Goal: Information Seeking & Learning: Check status

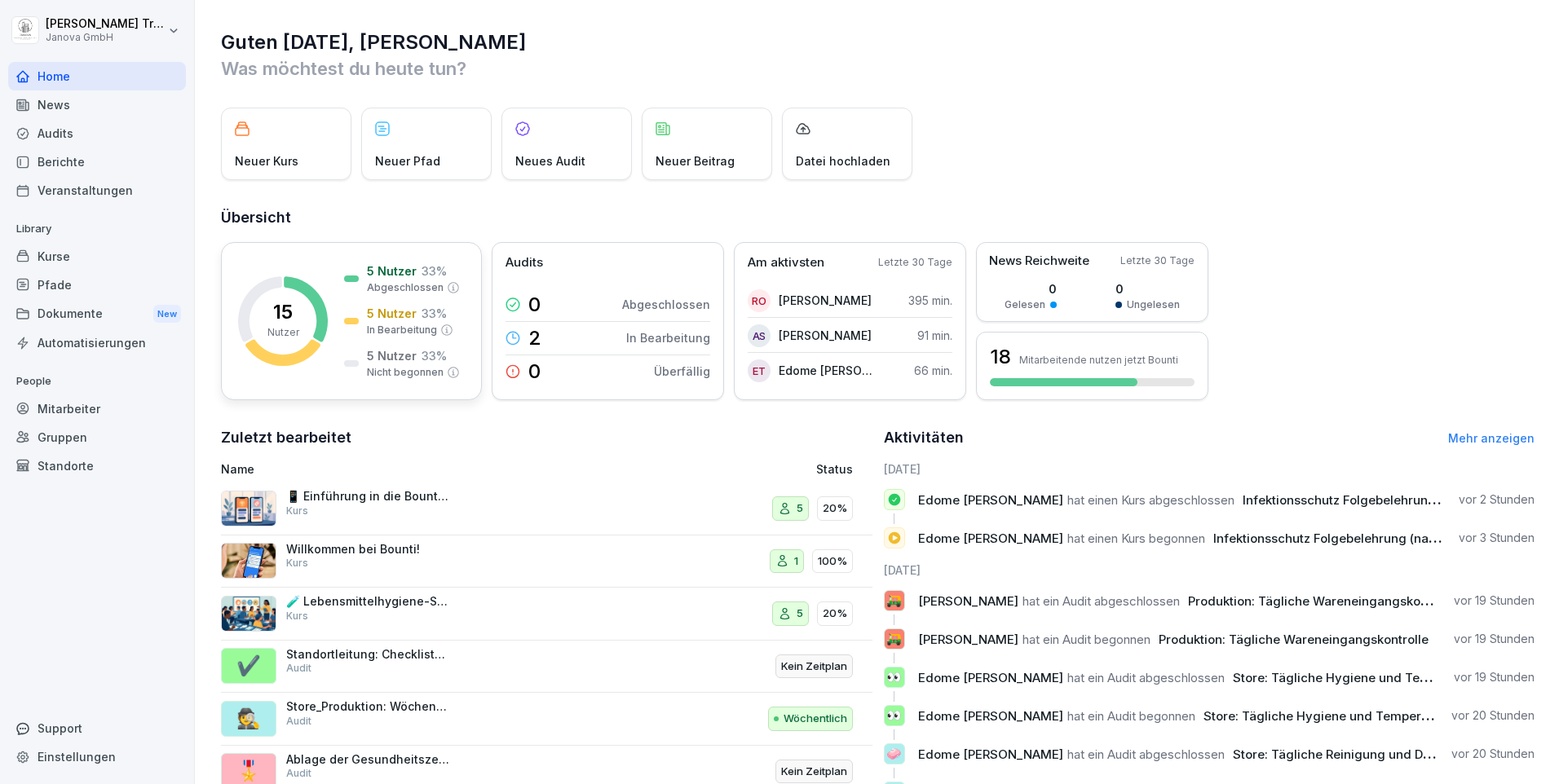
click at [388, 321] on p "5 Nutzer" at bounding box center [392, 313] width 50 height 17
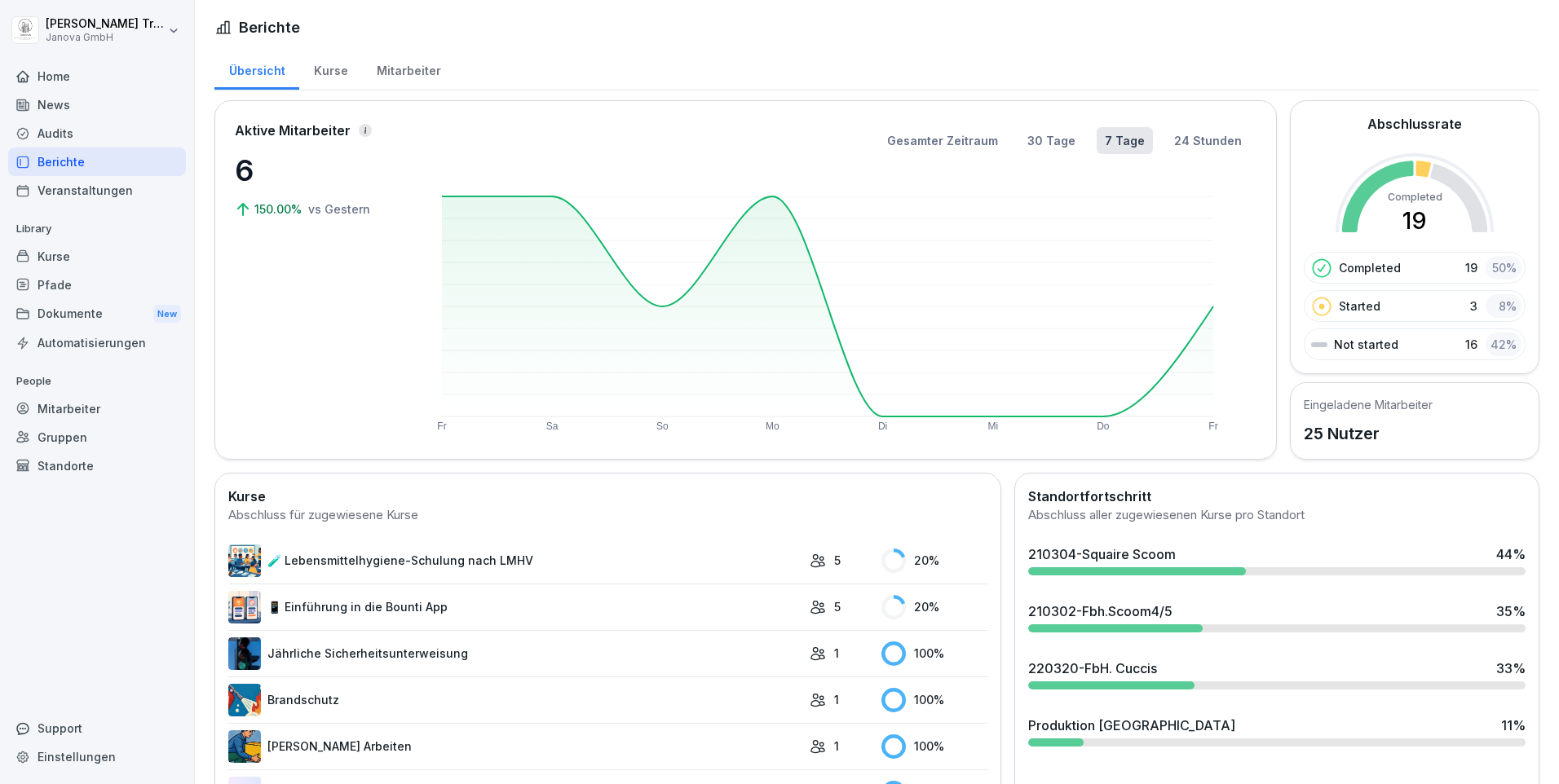
click at [106, 408] on div "Mitarbeiter" at bounding box center [96, 408] width 178 height 29
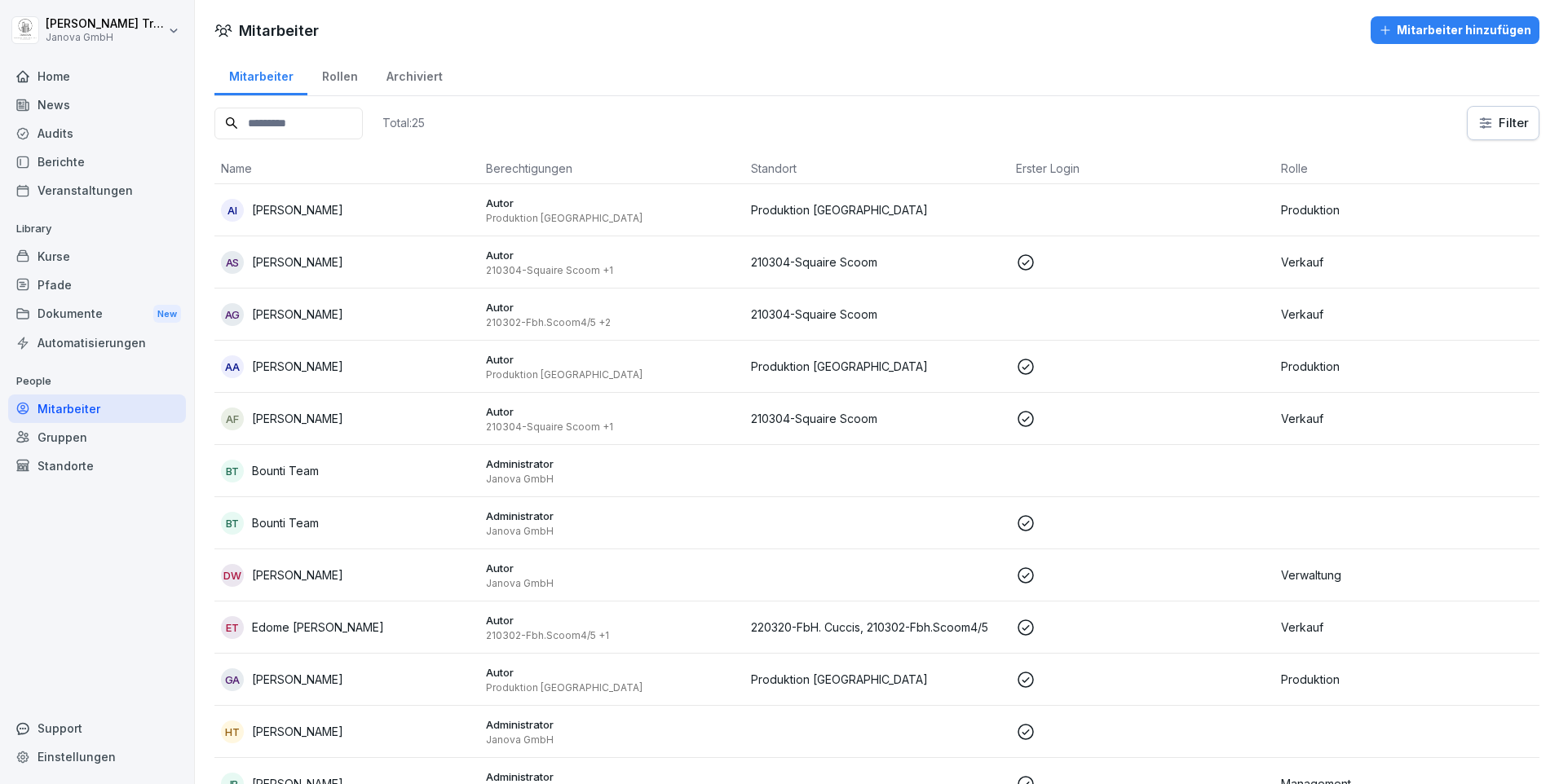
click at [347, 75] on div "Rollen" at bounding box center [340, 75] width 64 height 42
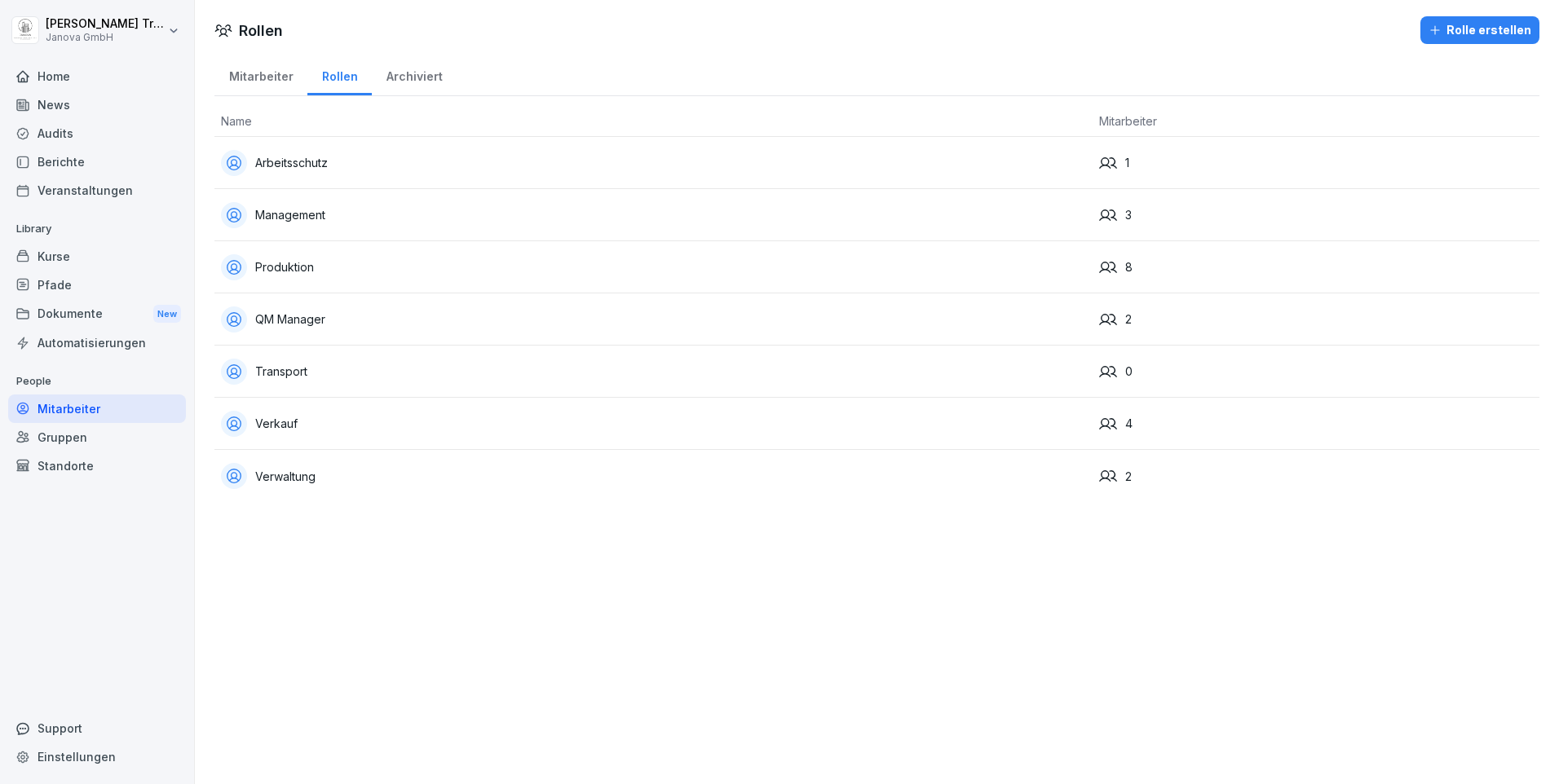
click at [286, 258] on div "Produktion" at bounding box center [653, 267] width 865 height 26
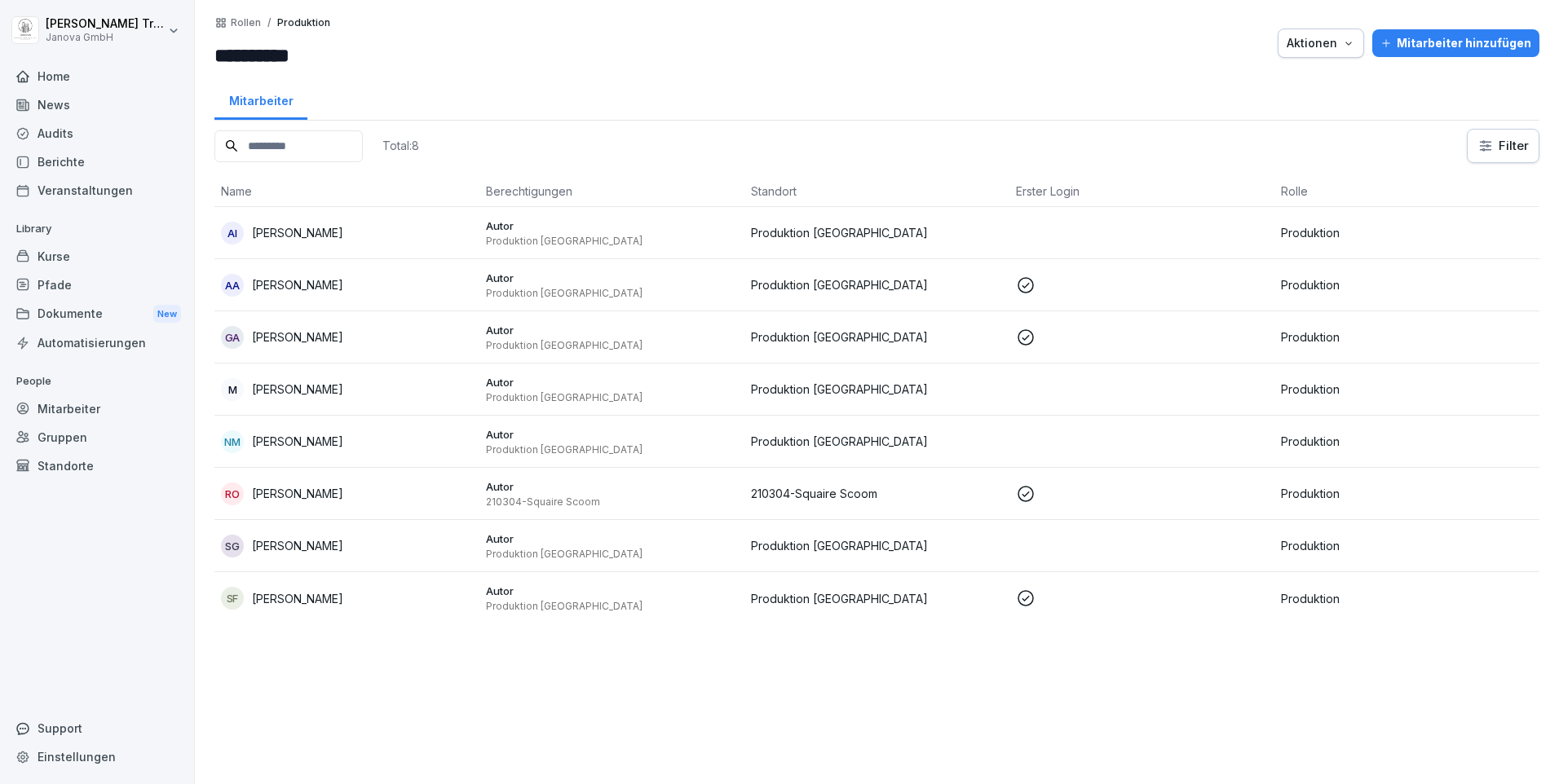
click at [43, 97] on div "News" at bounding box center [96, 104] width 178 height 29
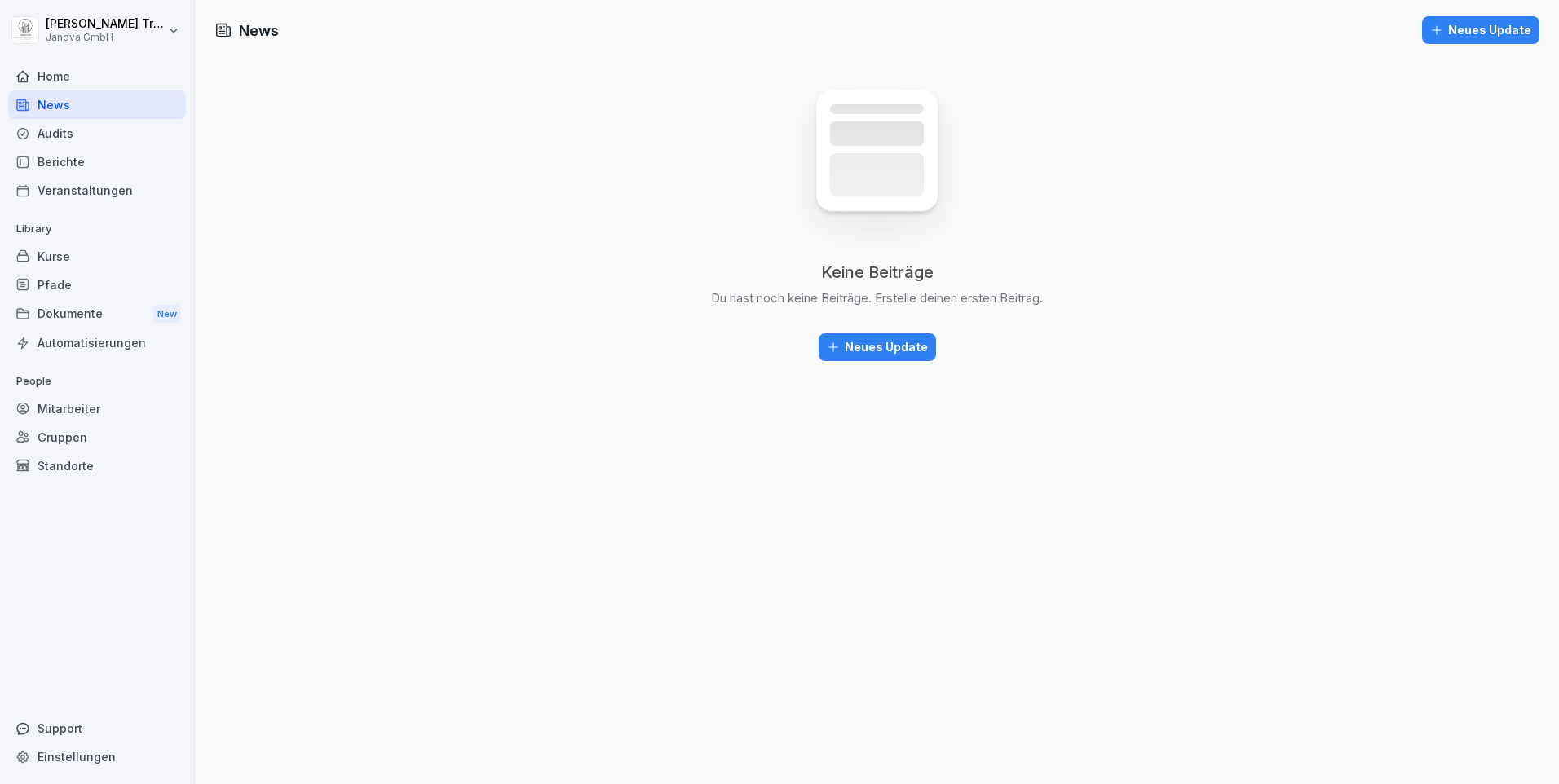
click at [50, 71] on div "Home" at bounding box center [96, 76] width 178 height 29
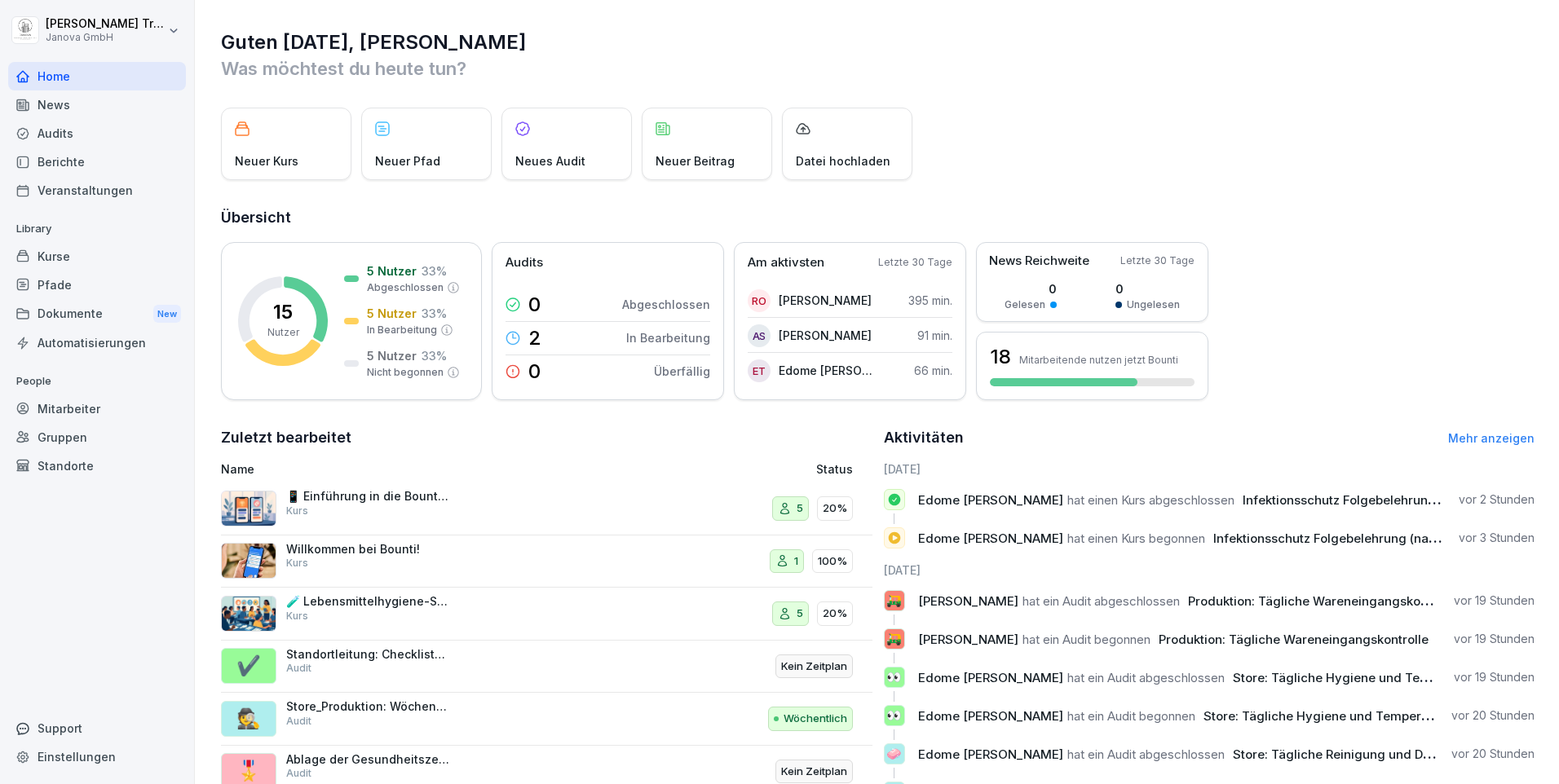
click at [373, 544] on p "Willkommen bei Bounti!" at bounding box center [368, 549] width 163 height 15
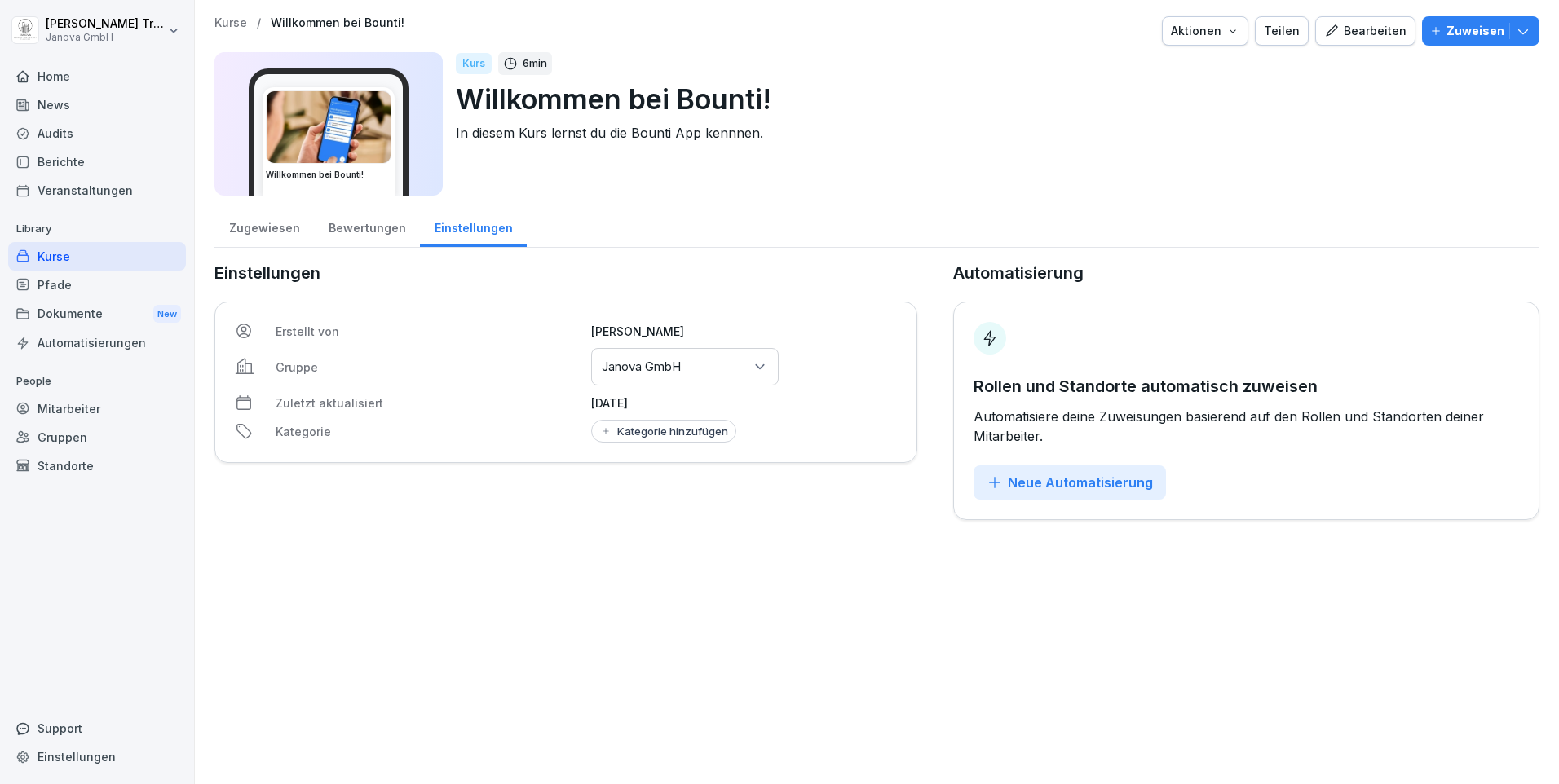
click at [52, 254] on div "Kurse" at bounding box center [96, 256] width 178 height 29
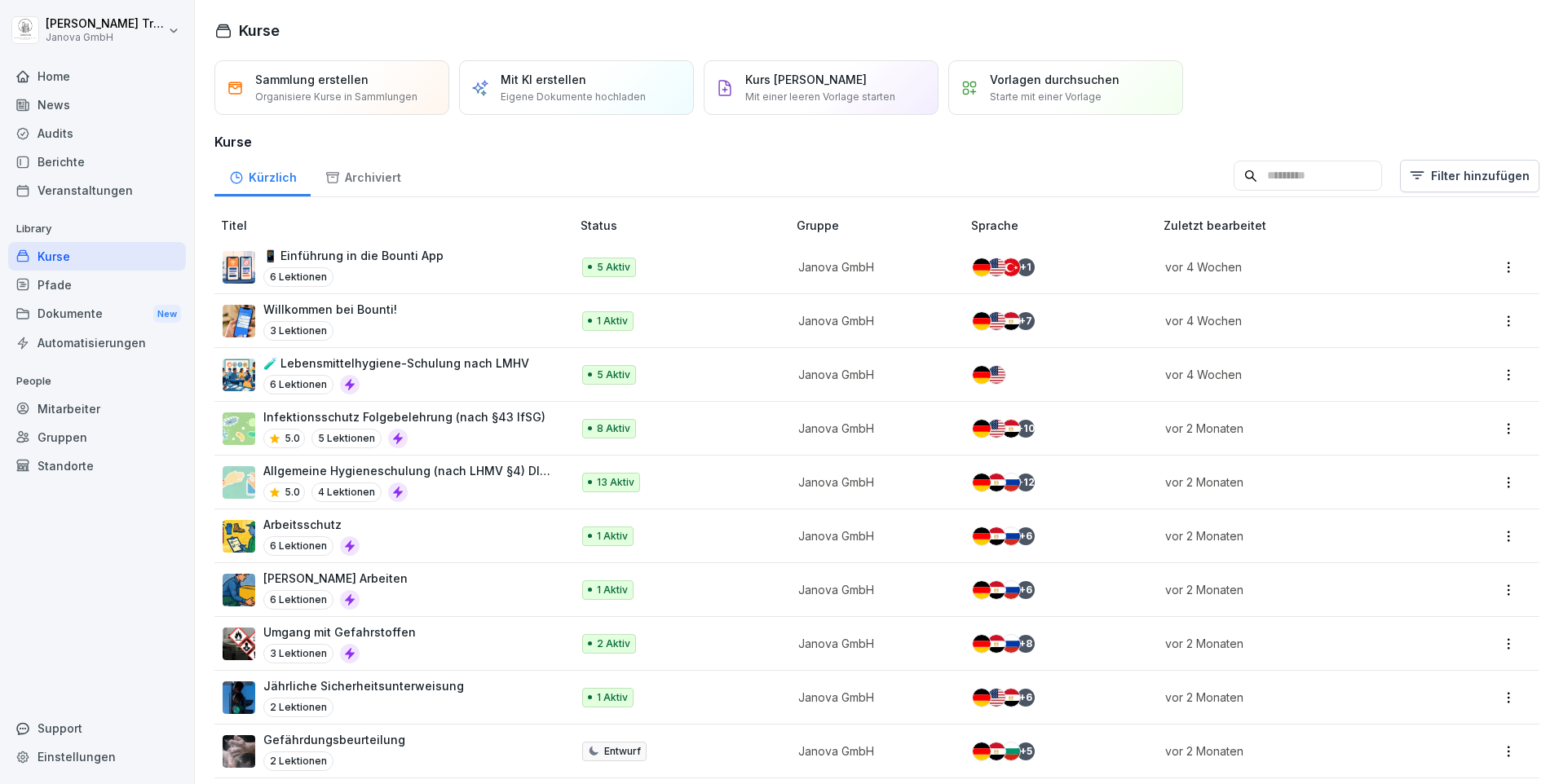
click at [60, 135] on div "Audits" at bounding box center [96, 133] width 178 height 29
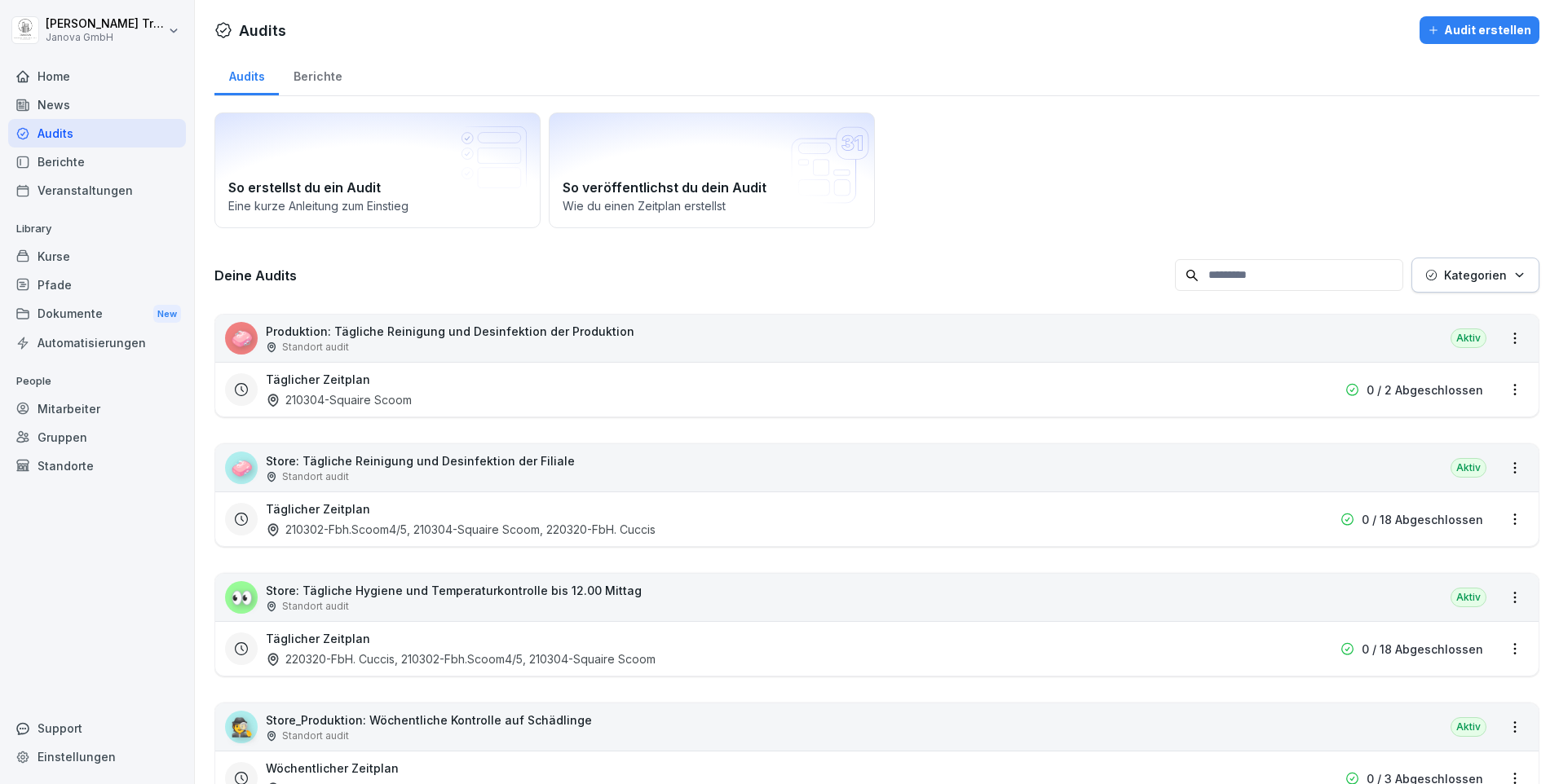
click at [331, 78] on div "Berichte" at bounding box center [317, 75] width 77 height 42
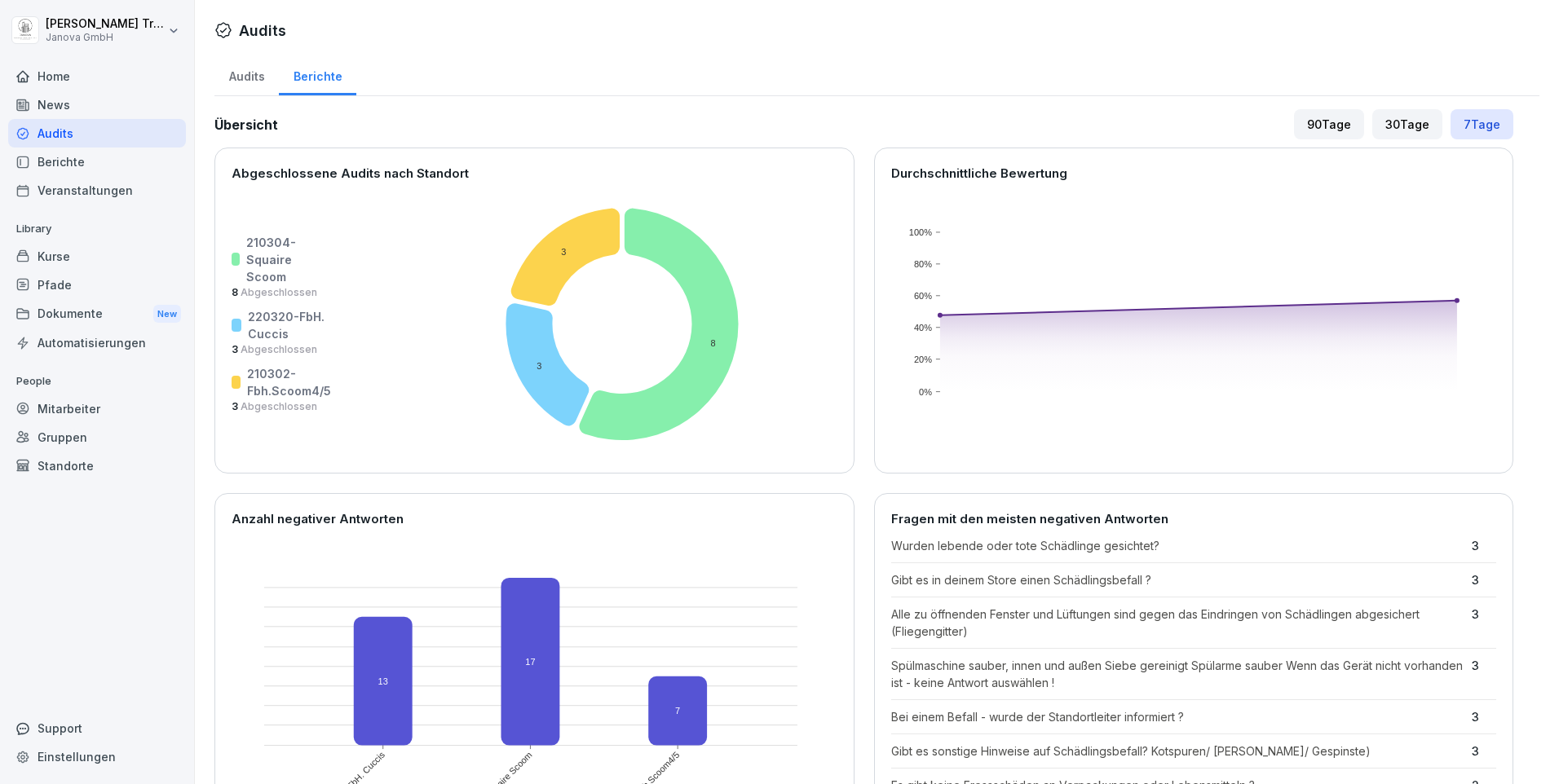
click at [239, 79] on div "Audits" at bounding box center [247, 75] width 64 height 42
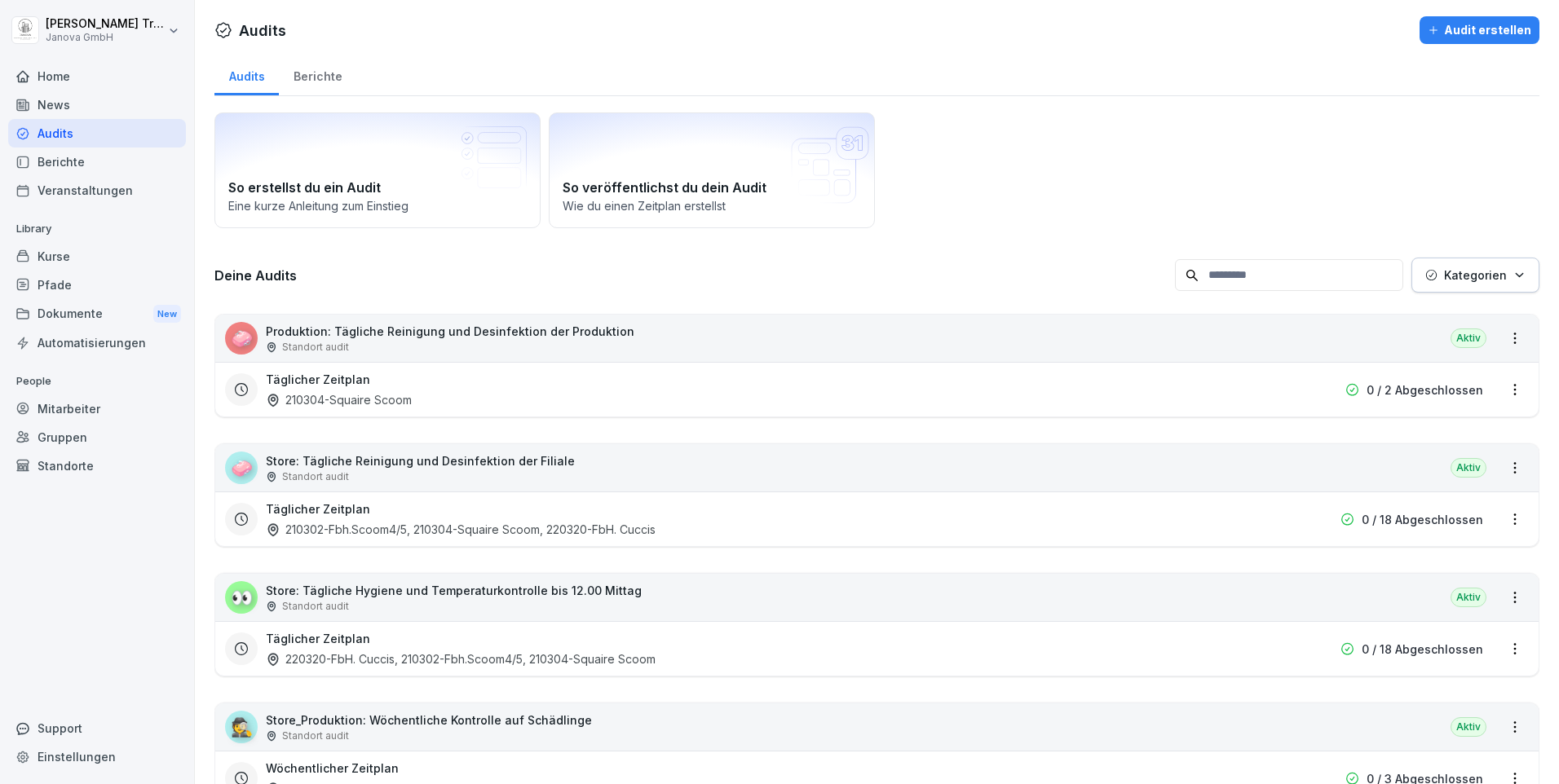
click at [68, 170] on div "Berichte" at bounding box center [96, 161] width 178 height 29
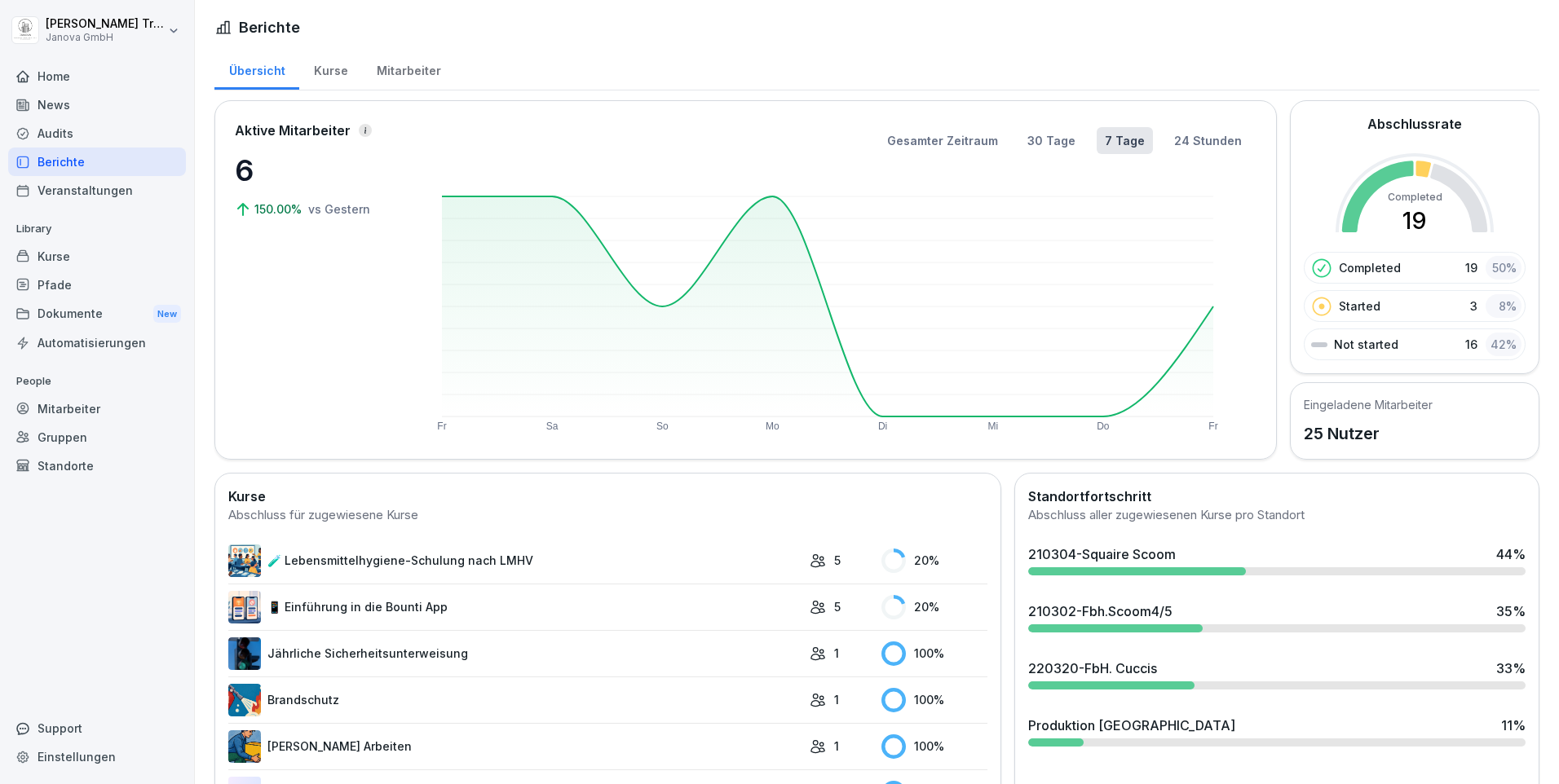
click at [459, 554] on link "🧪 Lebensmittelhygiene-Schulung nach LMHV" at bounding box center [515, 561] width 573 height 33
click at [343, 560] on link "🧪 Lebensmittelhygiene-Schulung nach LMHV" at bounding box center [515, 561] width 573 height 33
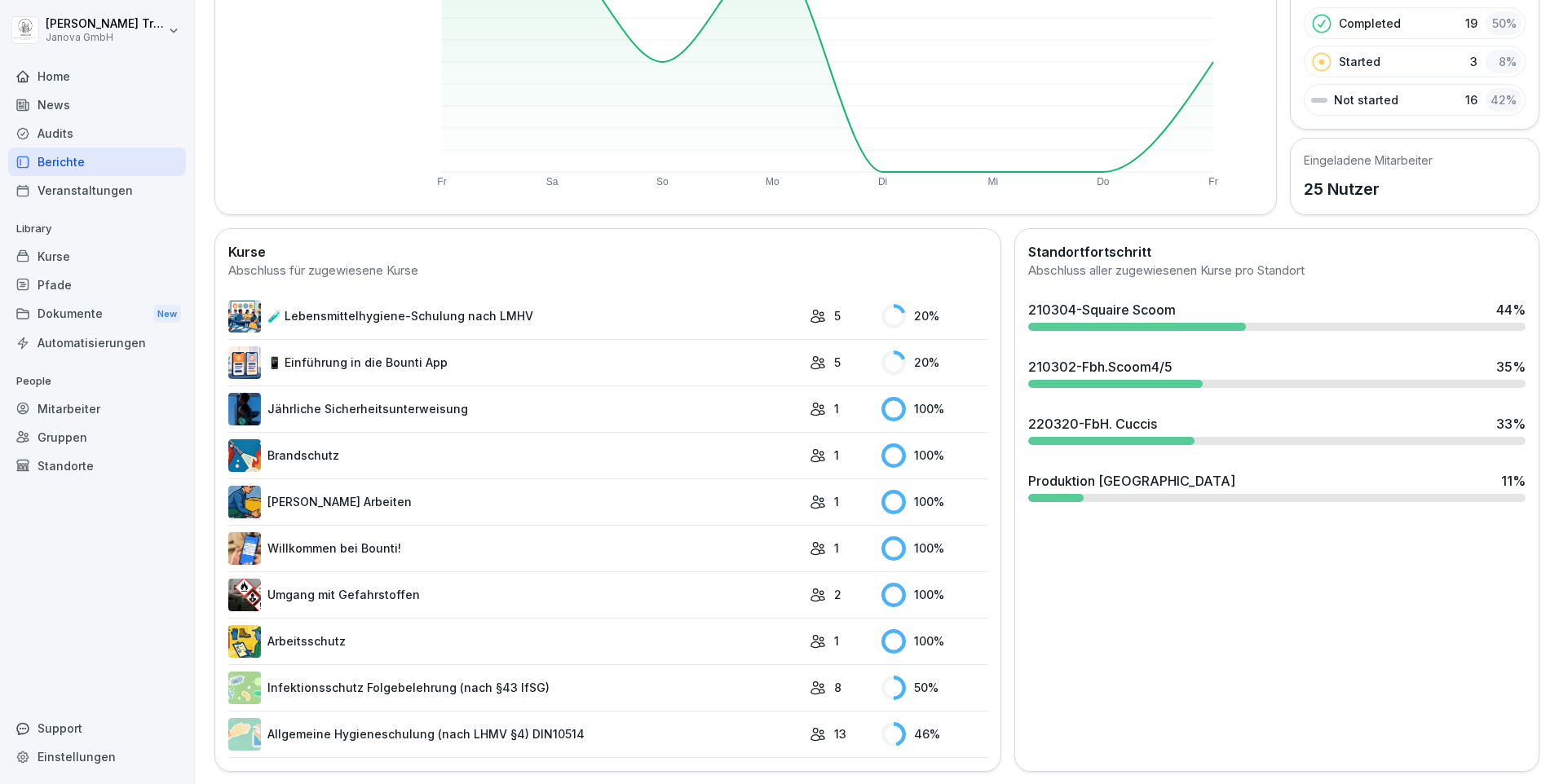
scroll to position [258, 0]
click at [479, 673] on link "Infektionsschutz Folgebelehrung (nach §43 IfSG)" at bounding box center [515, 688] width 573 height 33
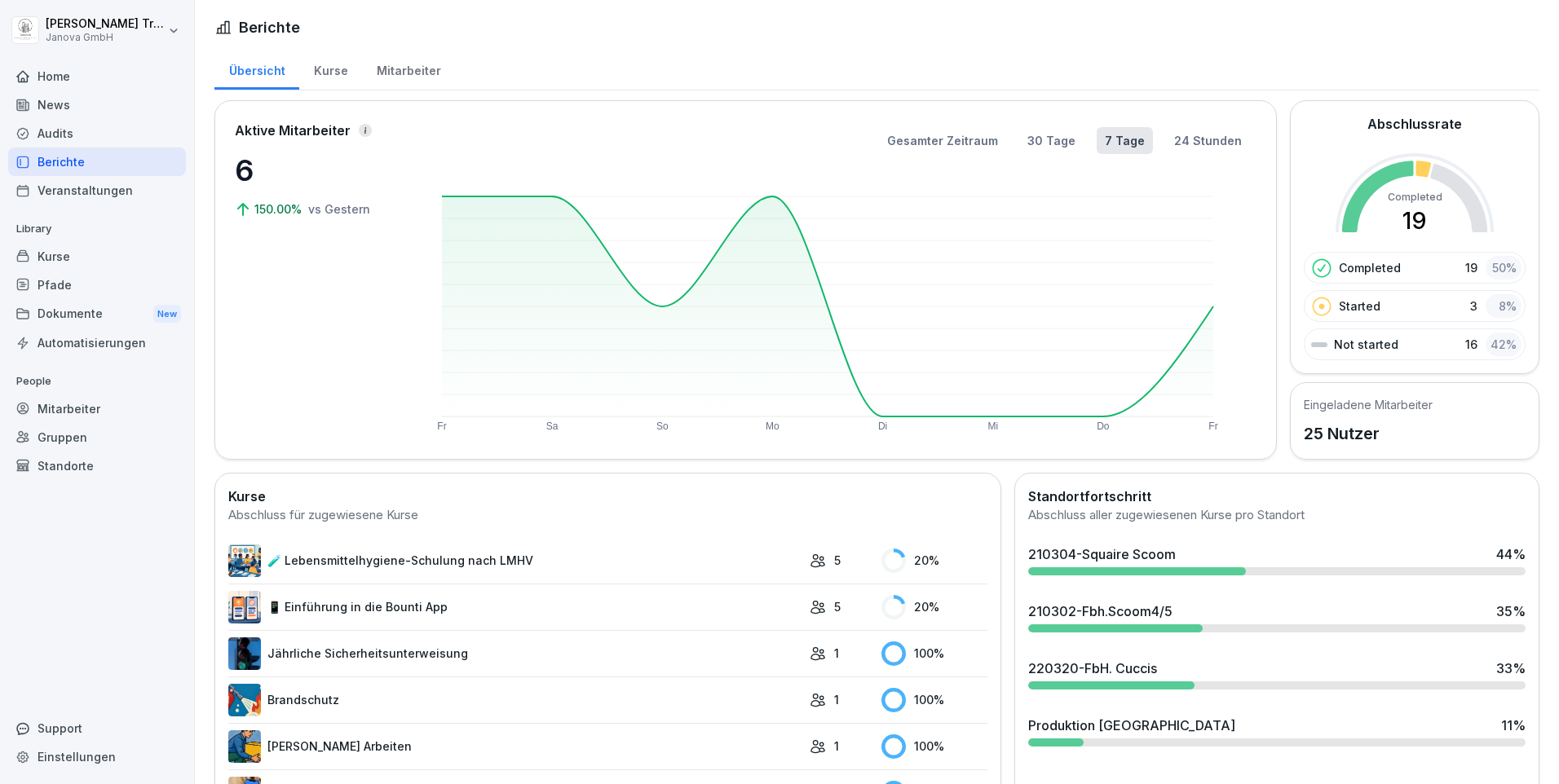
scroll to position [258, 0]
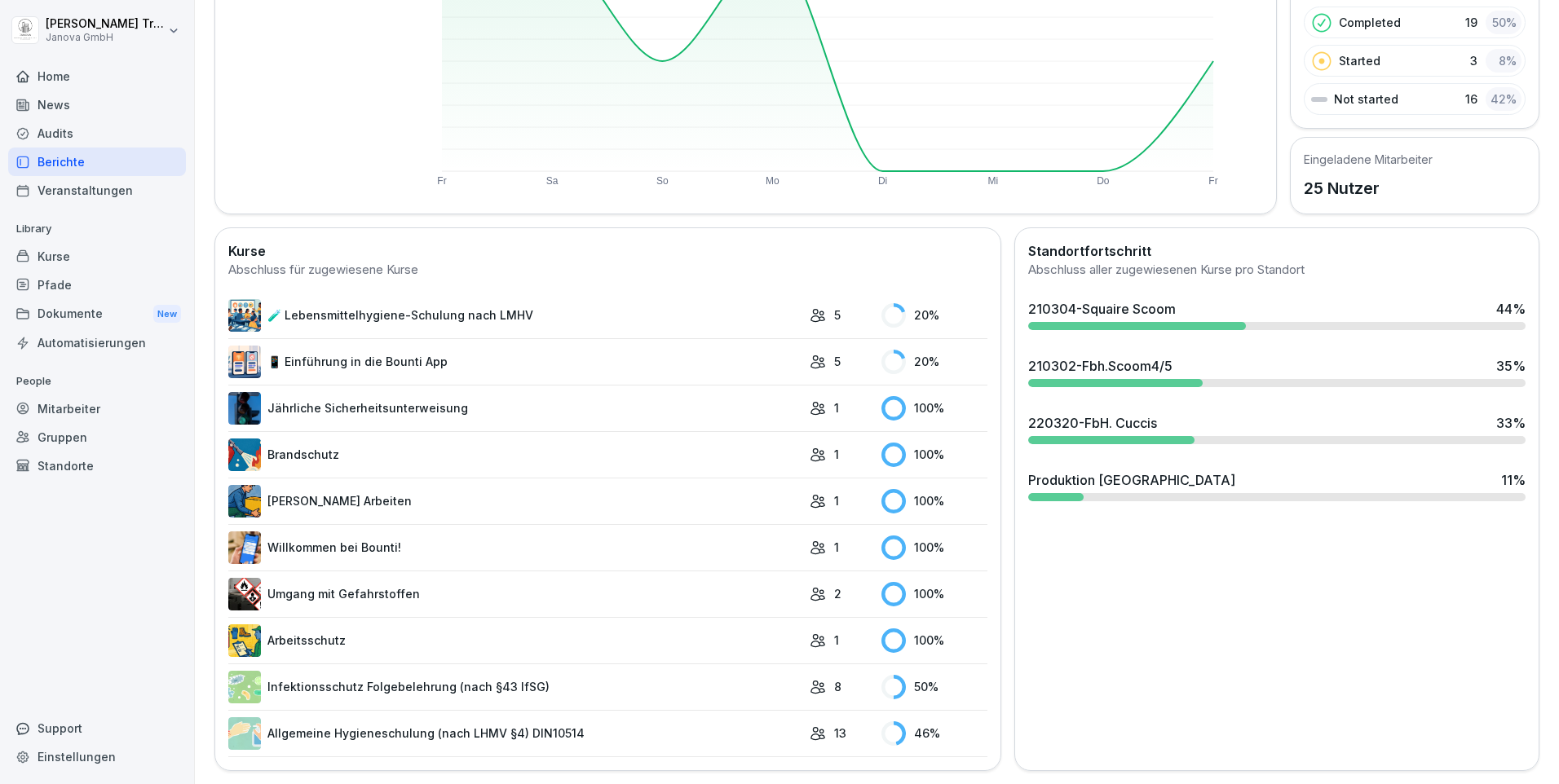
click at [505, 717] on link "Allgemeine Hygieneschulung (nach LHMV §4) DIN10514" at bounding box center [515, 734] width 573 height 33
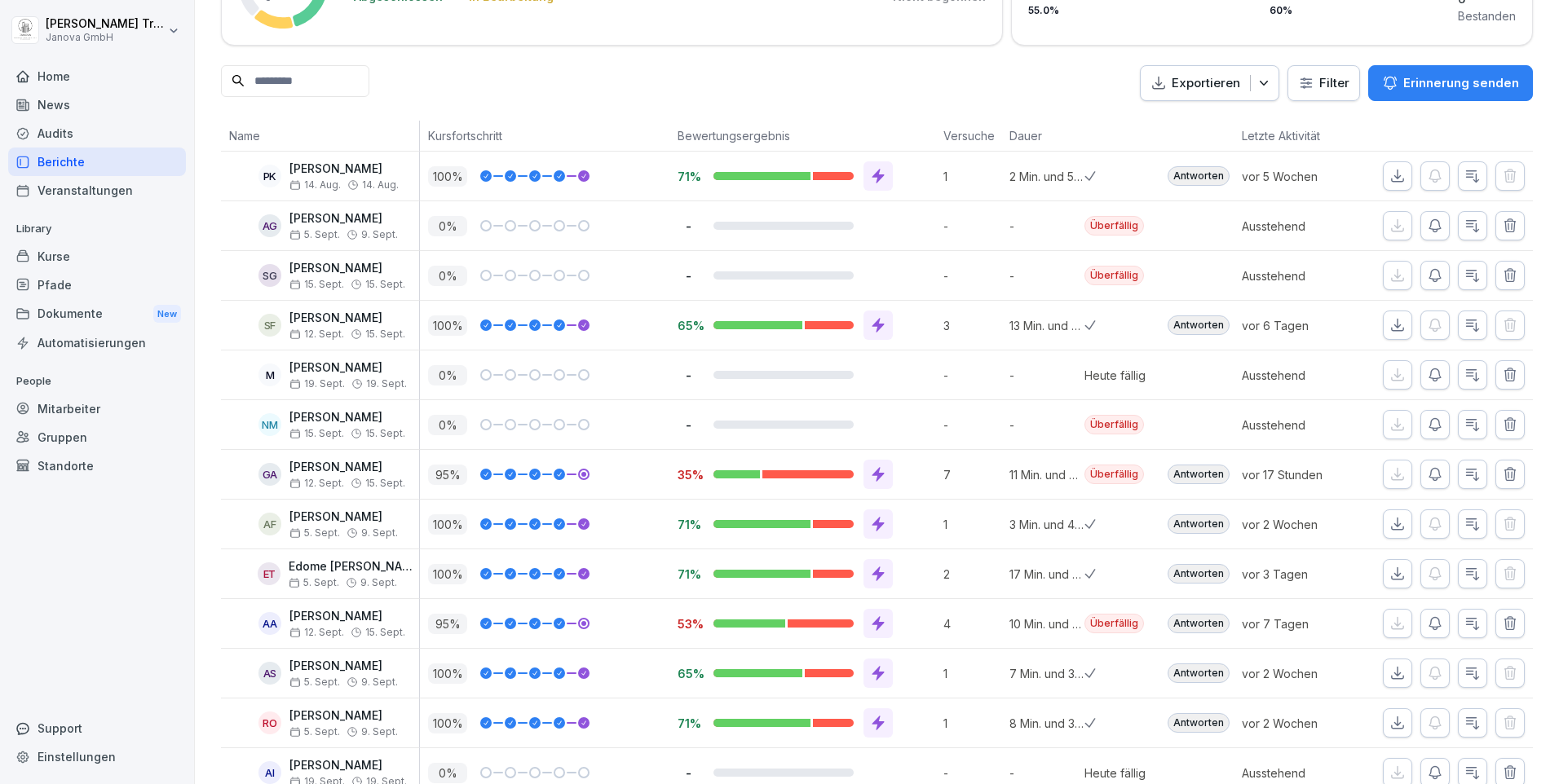
scroll to position [214, 0]
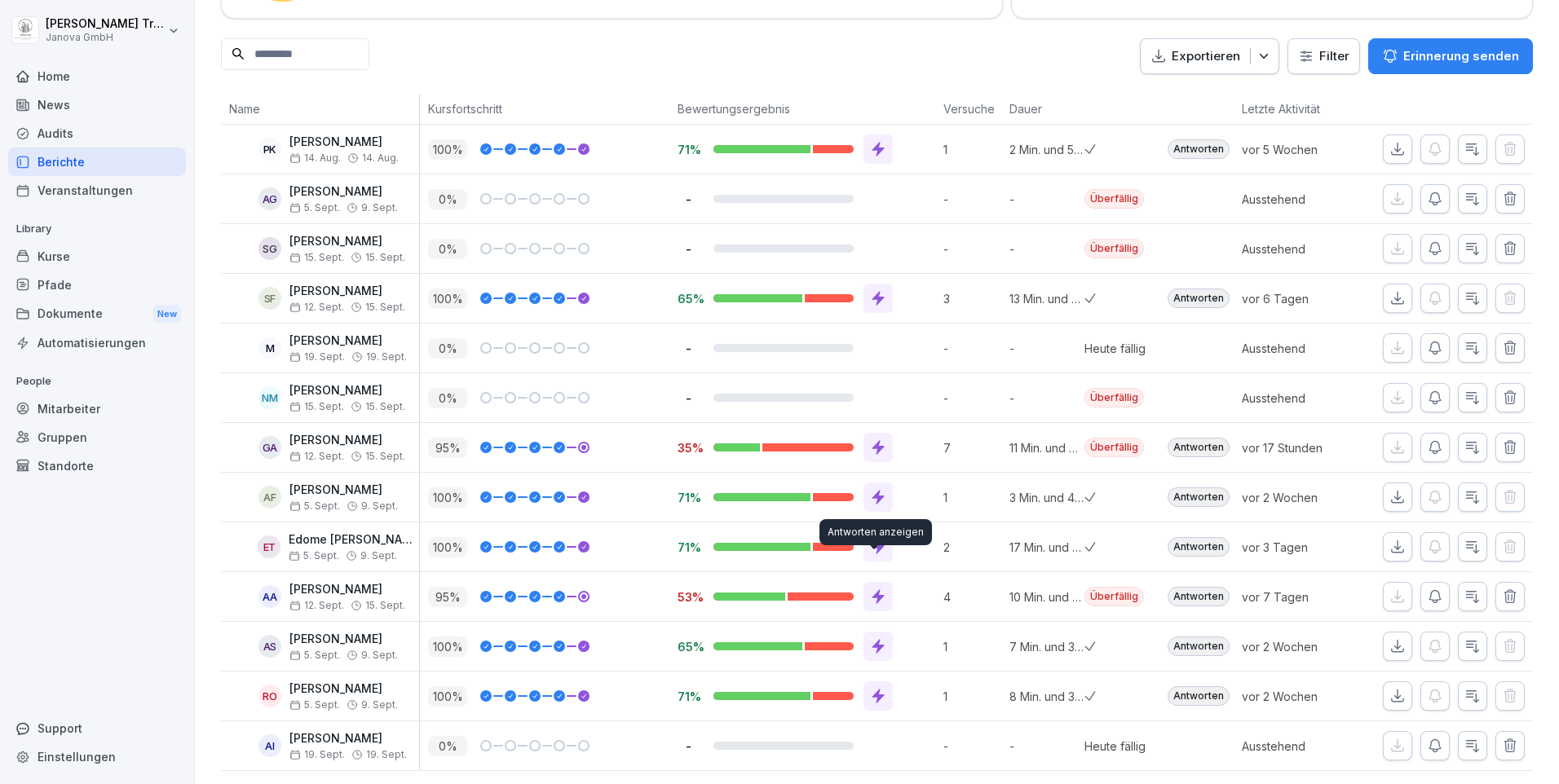
click at [870, 589] on icon at bounding box center [878, 596] width 17 height 16
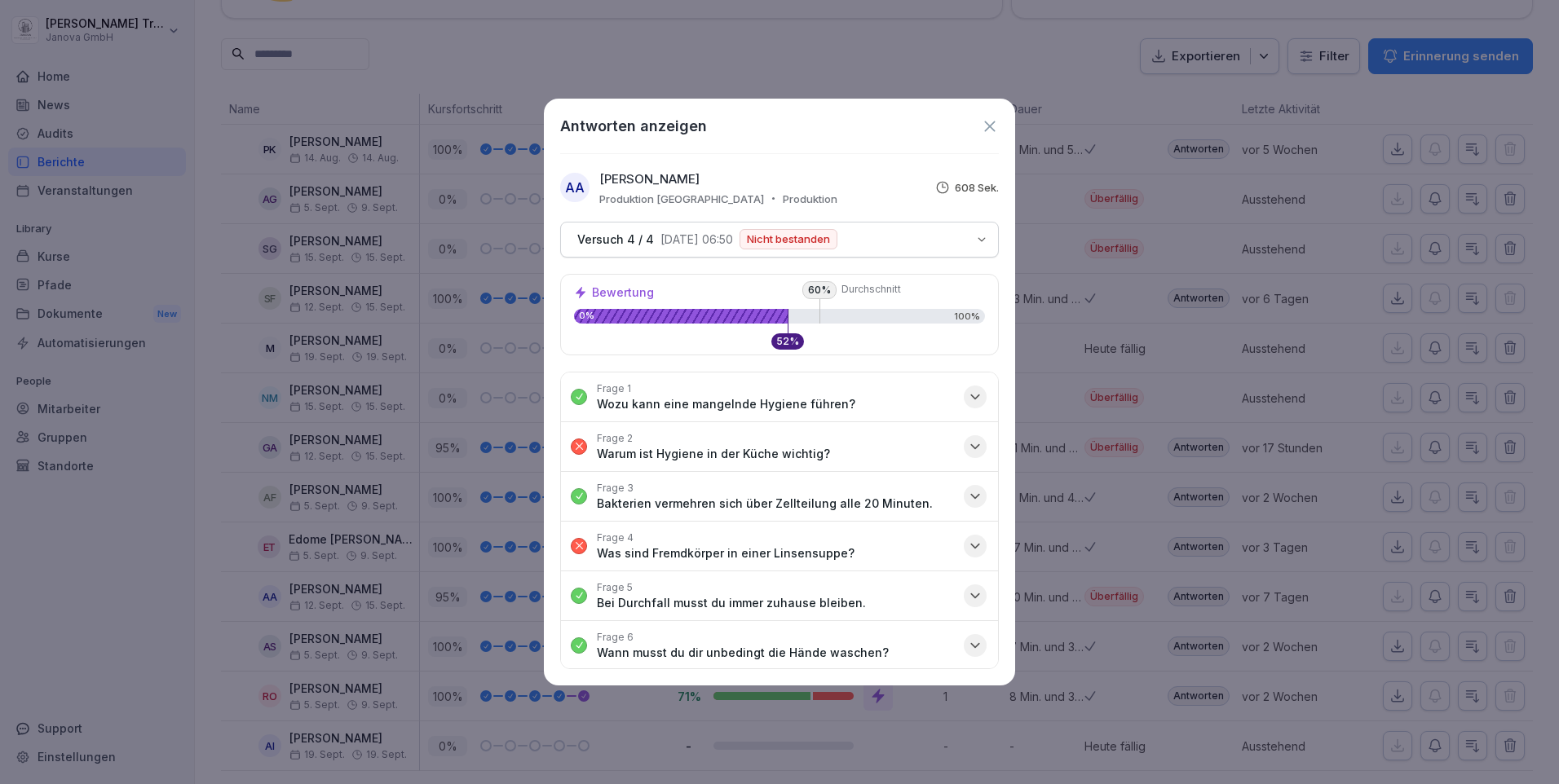
click at [968, 448] on icon "button" at bounding box center [975, 446] width 17 height 16
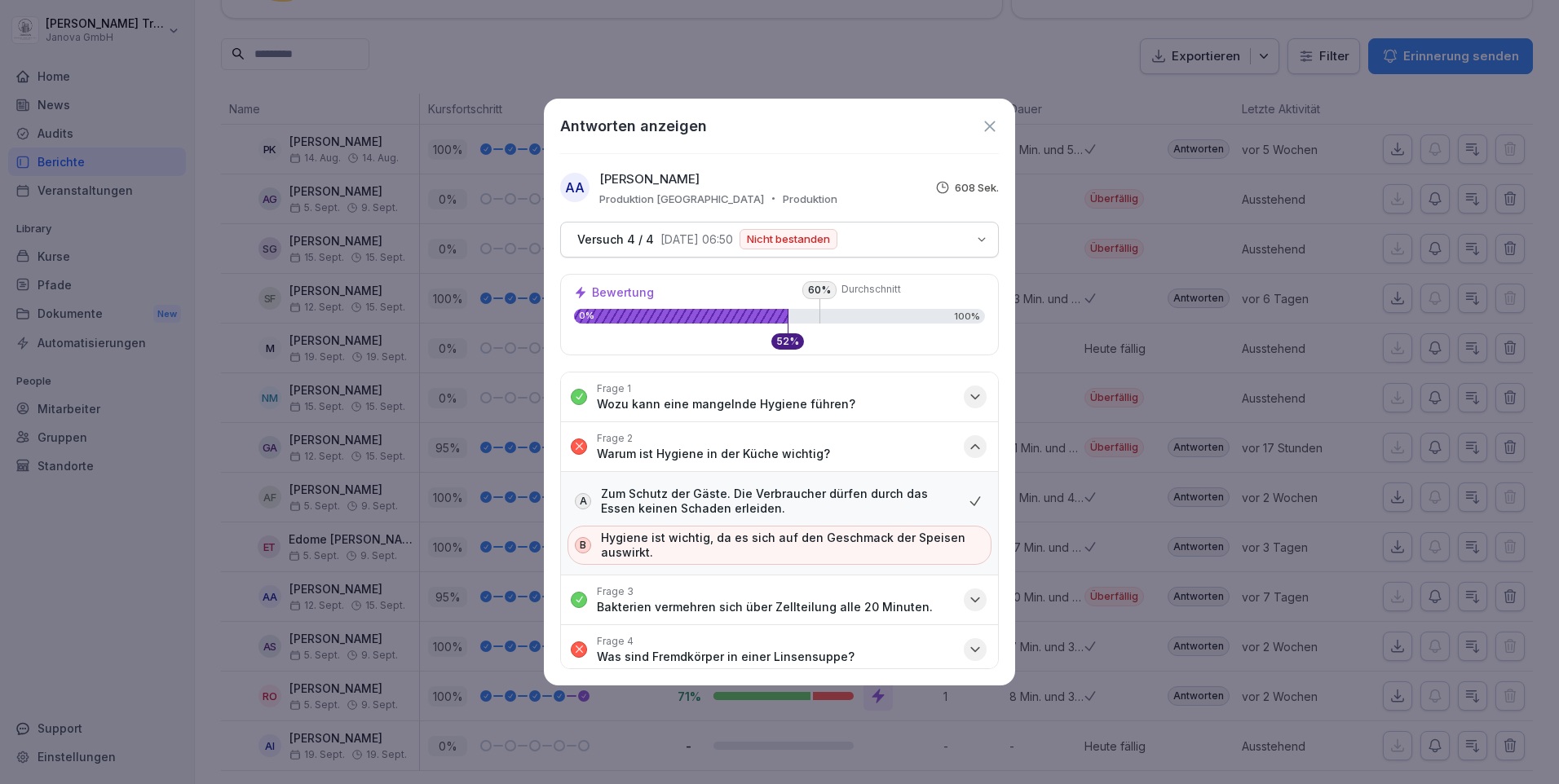
click at [971, 448] on icon "button" at bounding box center [974, 446] width 8 height 4
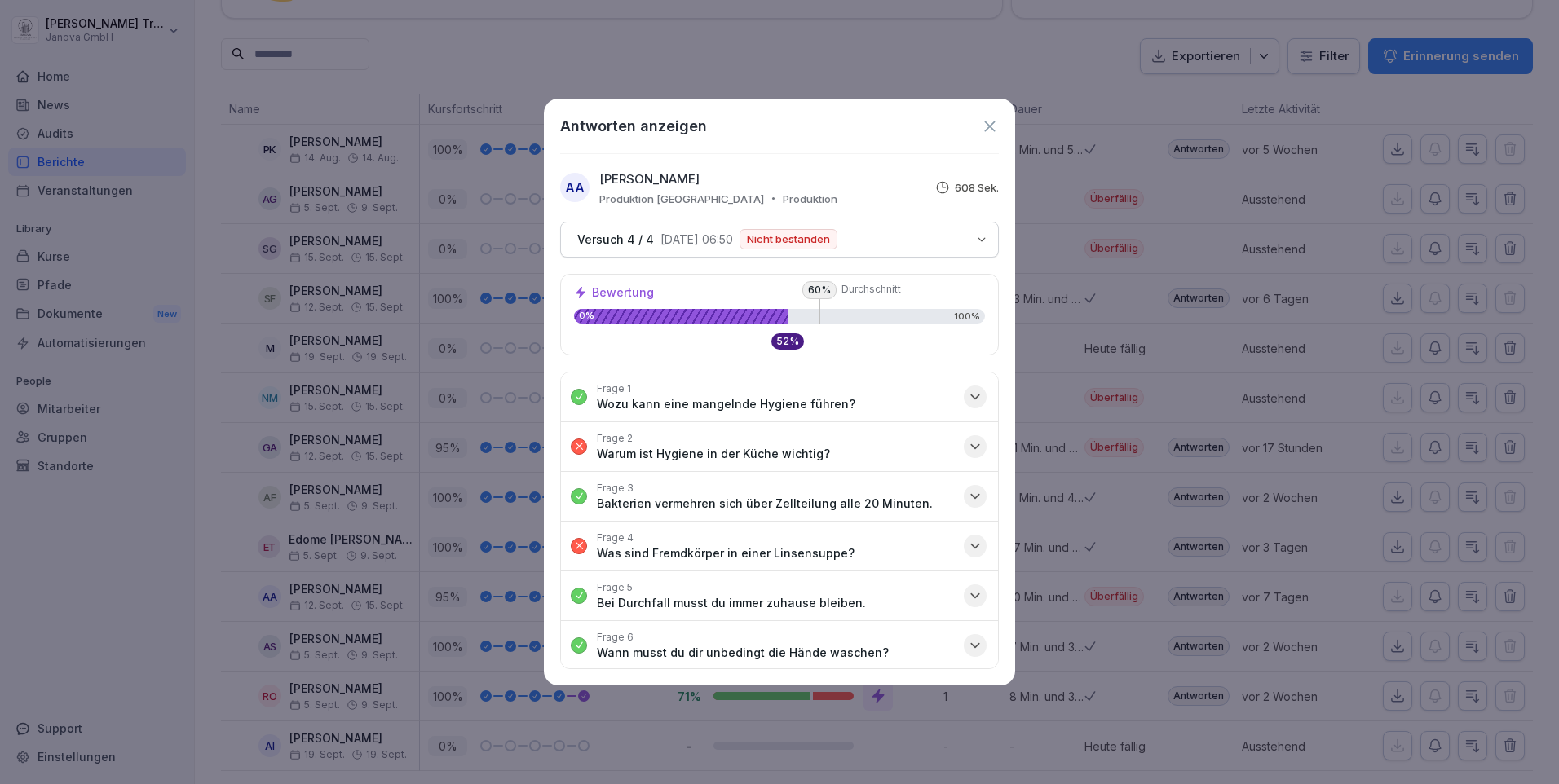
click at [968, 543] on icon "button" at bounding box center [975, 546] width 17 height 16
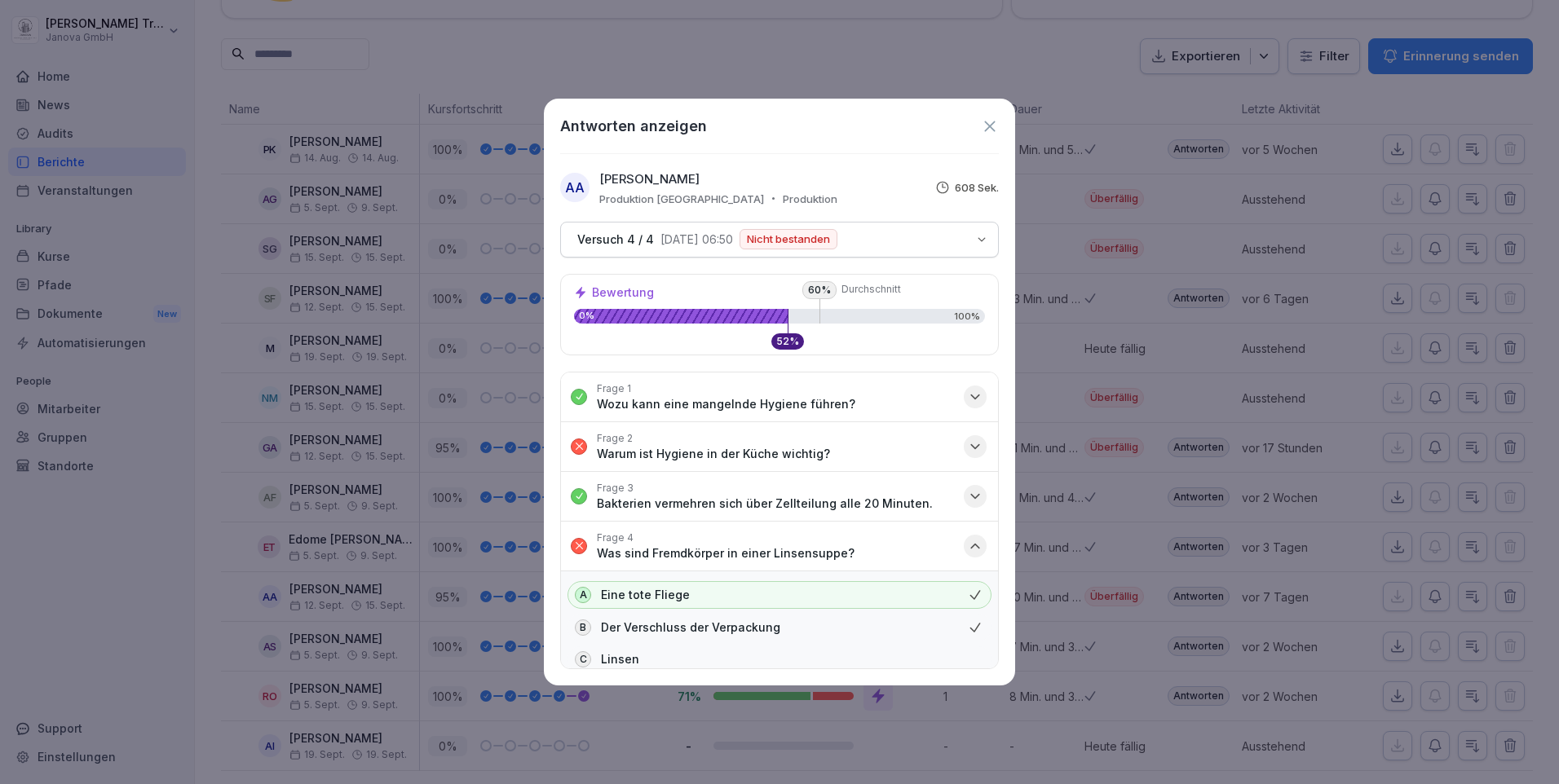
scroll to position [82, 0]
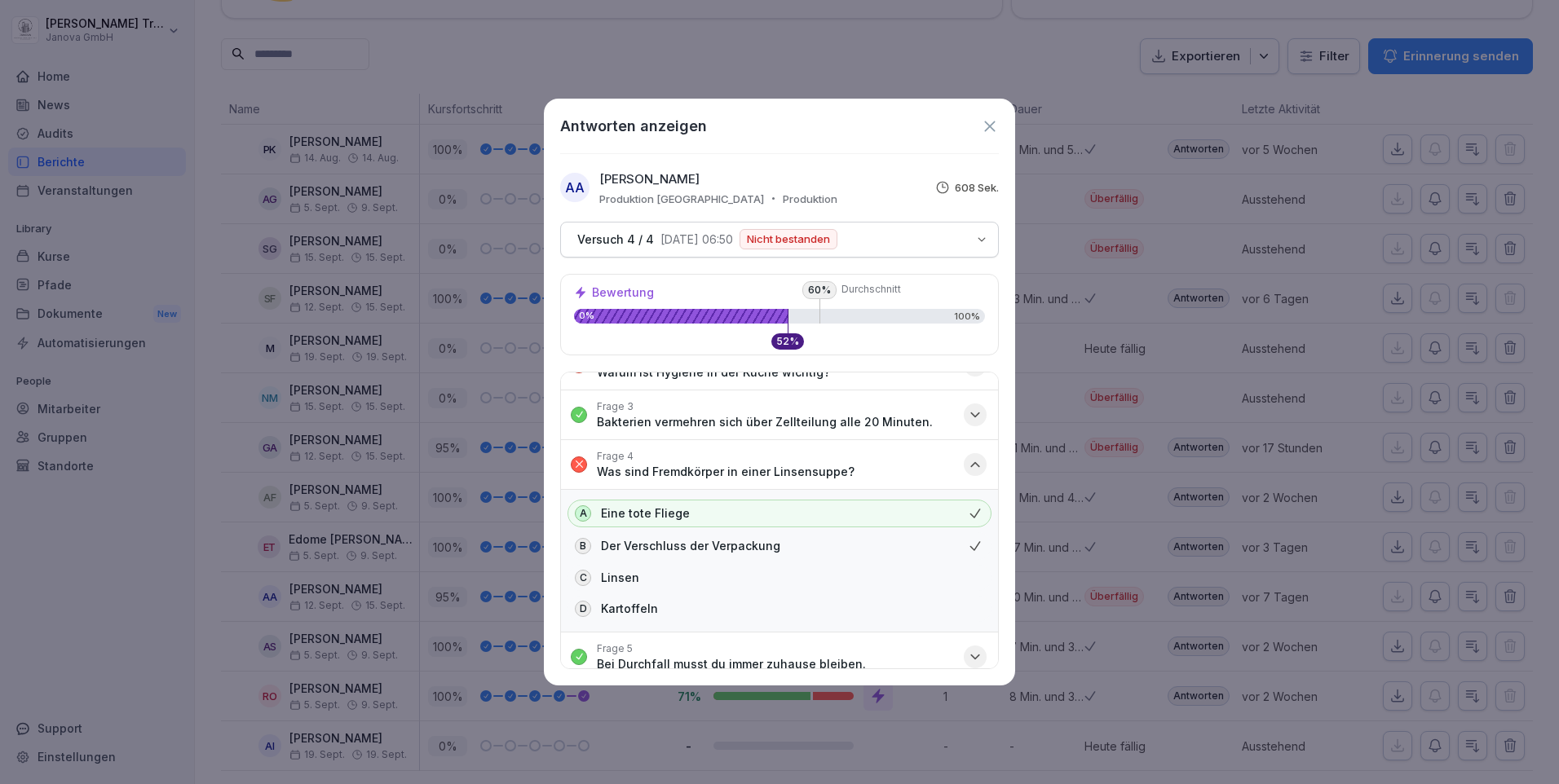
click at [968, 461] on icon "button" at bounding box center [975, 464] width 17 height 16
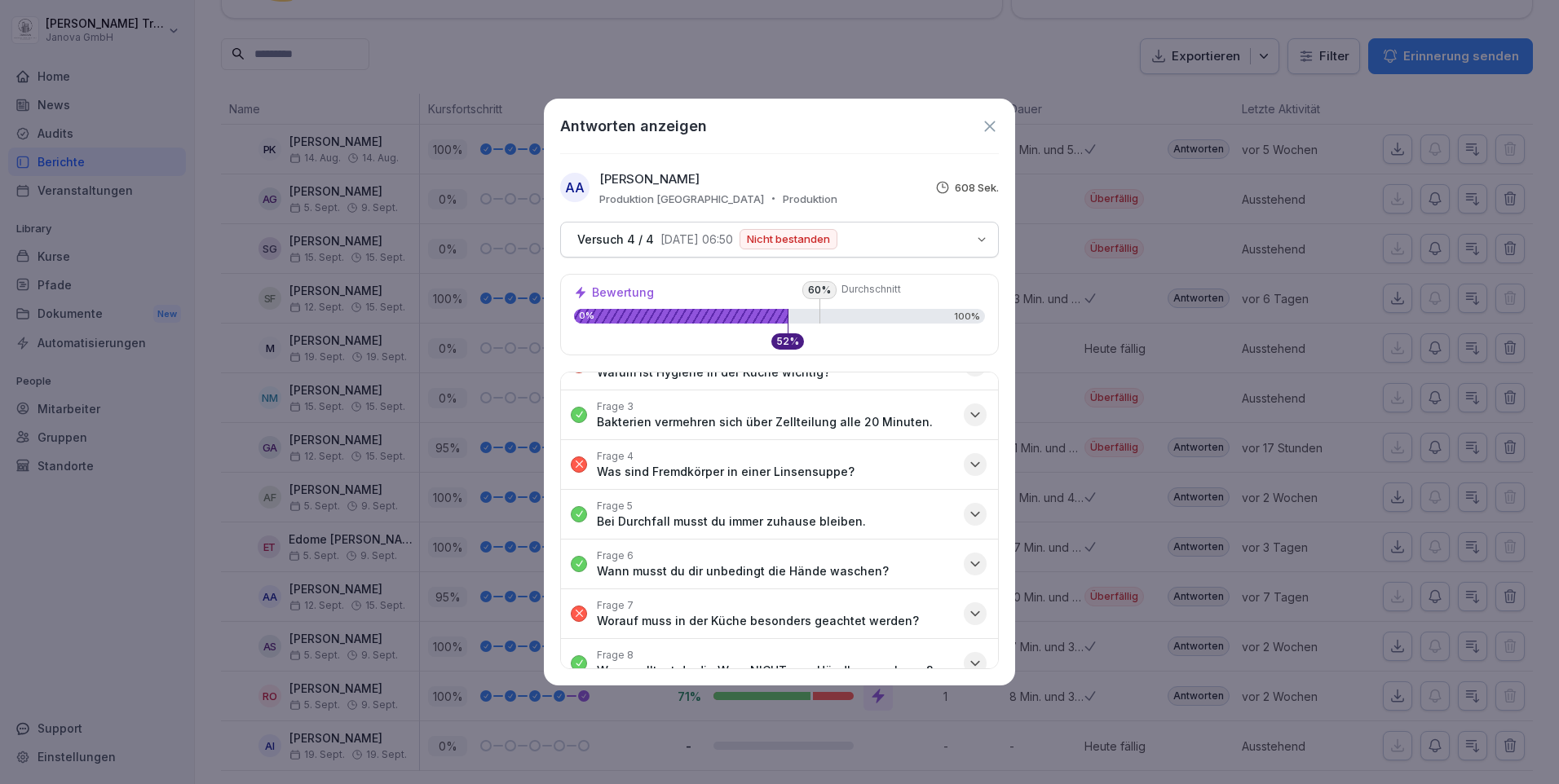
scroll to position [163, 0]
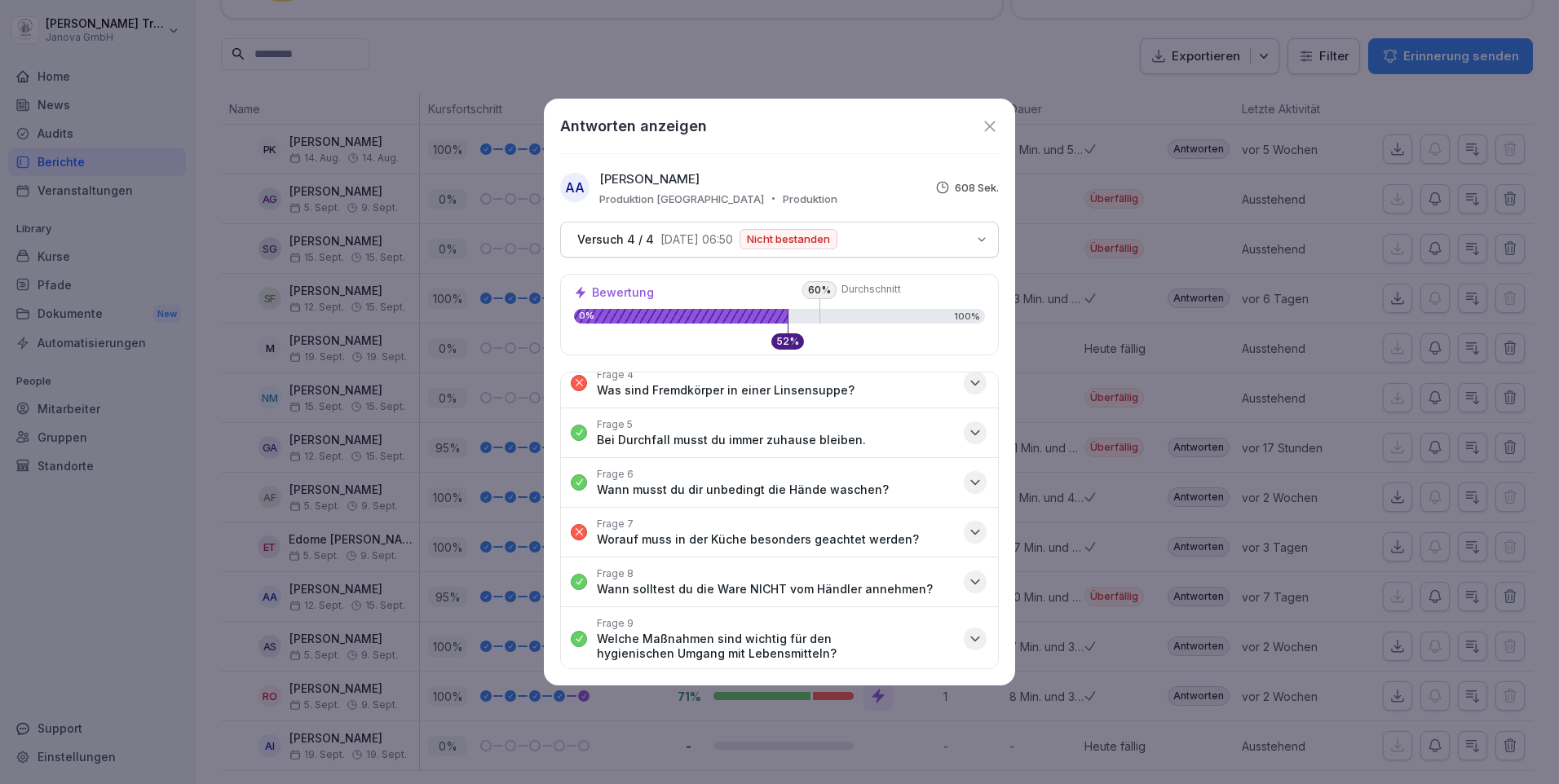
click at [968, 530] on icon "button" at bounding box center [975, 532] width 17 height 16
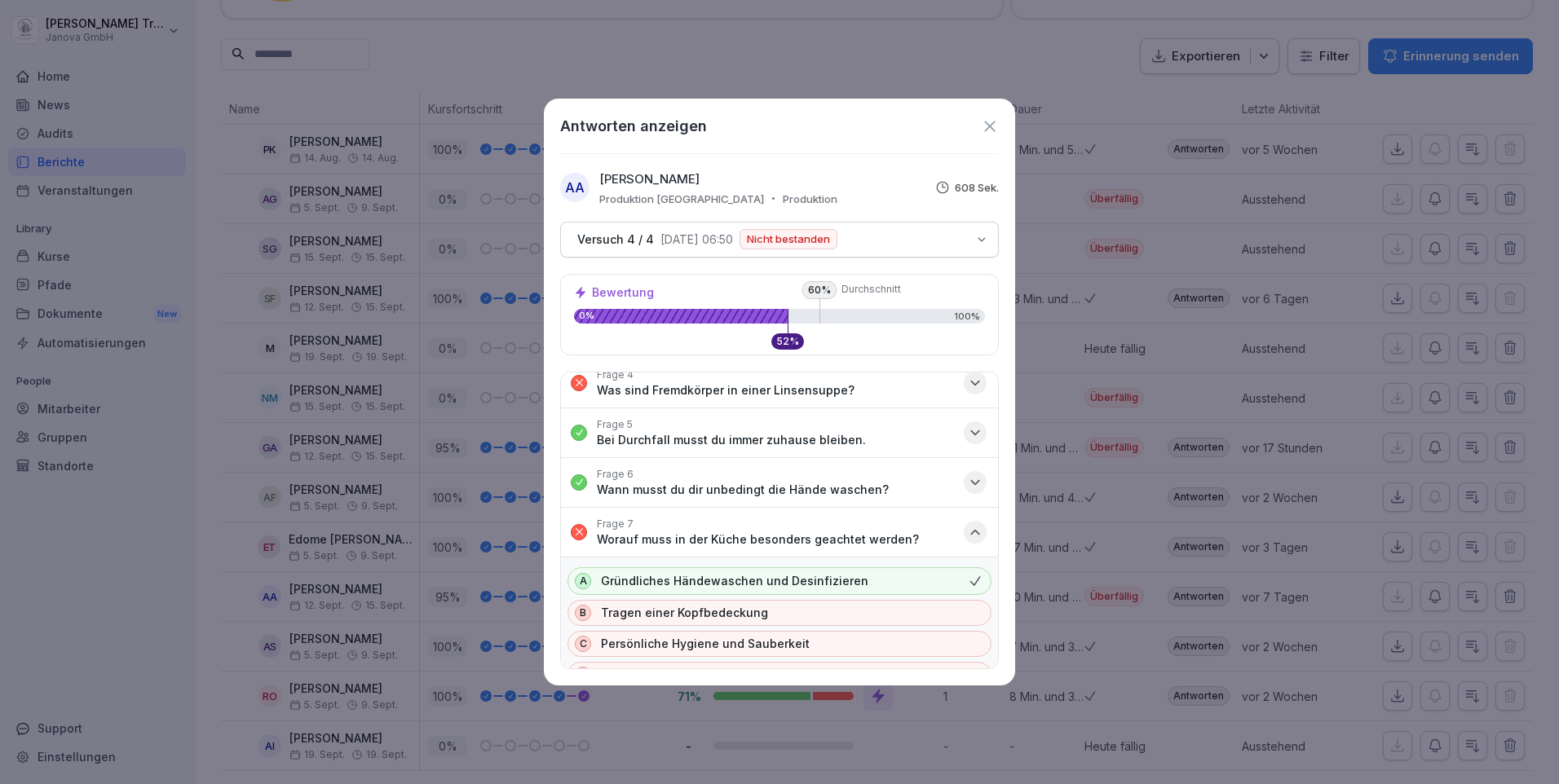
scroll to position [245, 0]
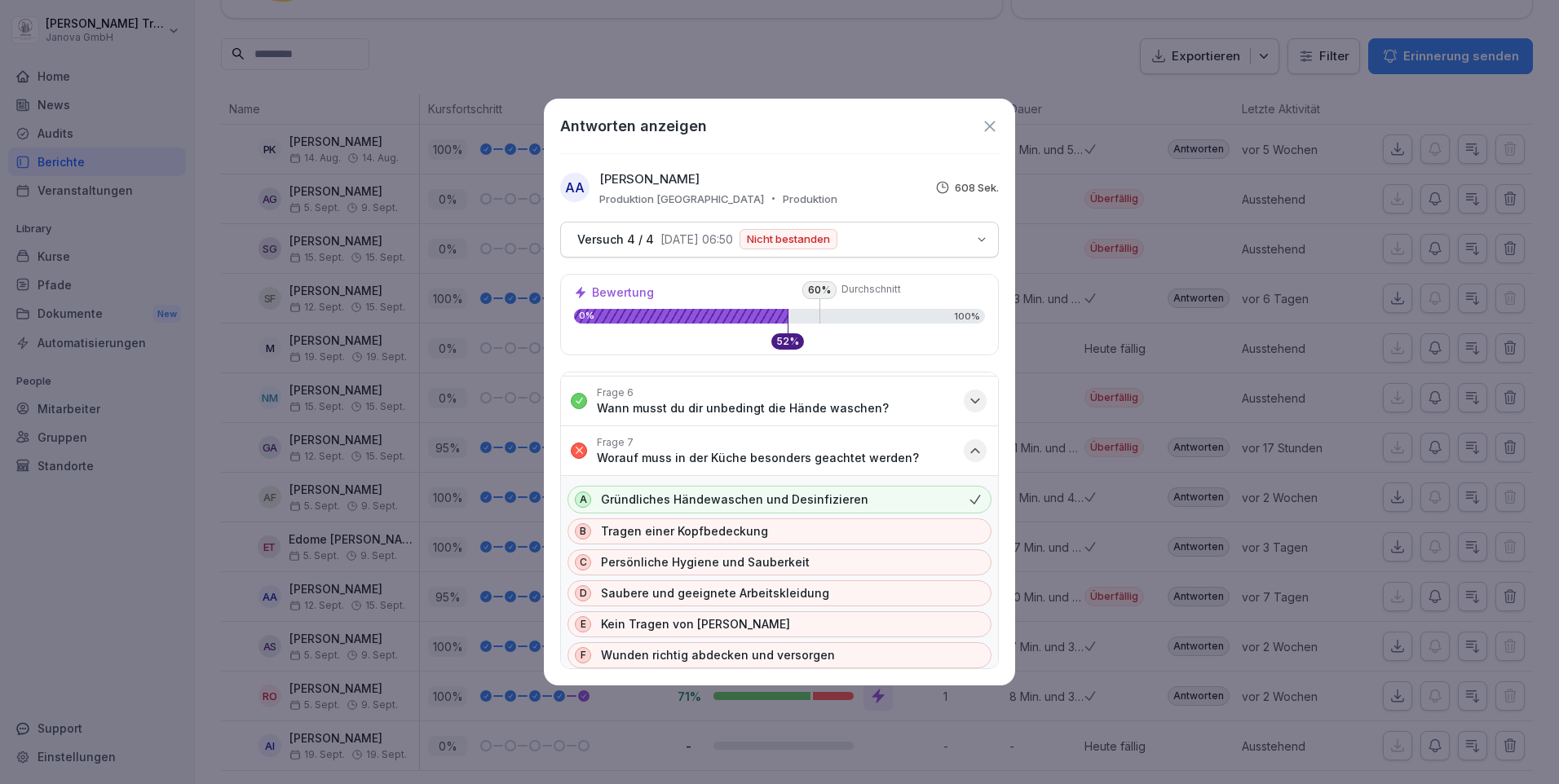
click at [967, 494] on div at bounding box center [975, 499] width 18 height 18
click at [968, 458] on icon "button" at bounding box center [975, 451] width 17 height 16
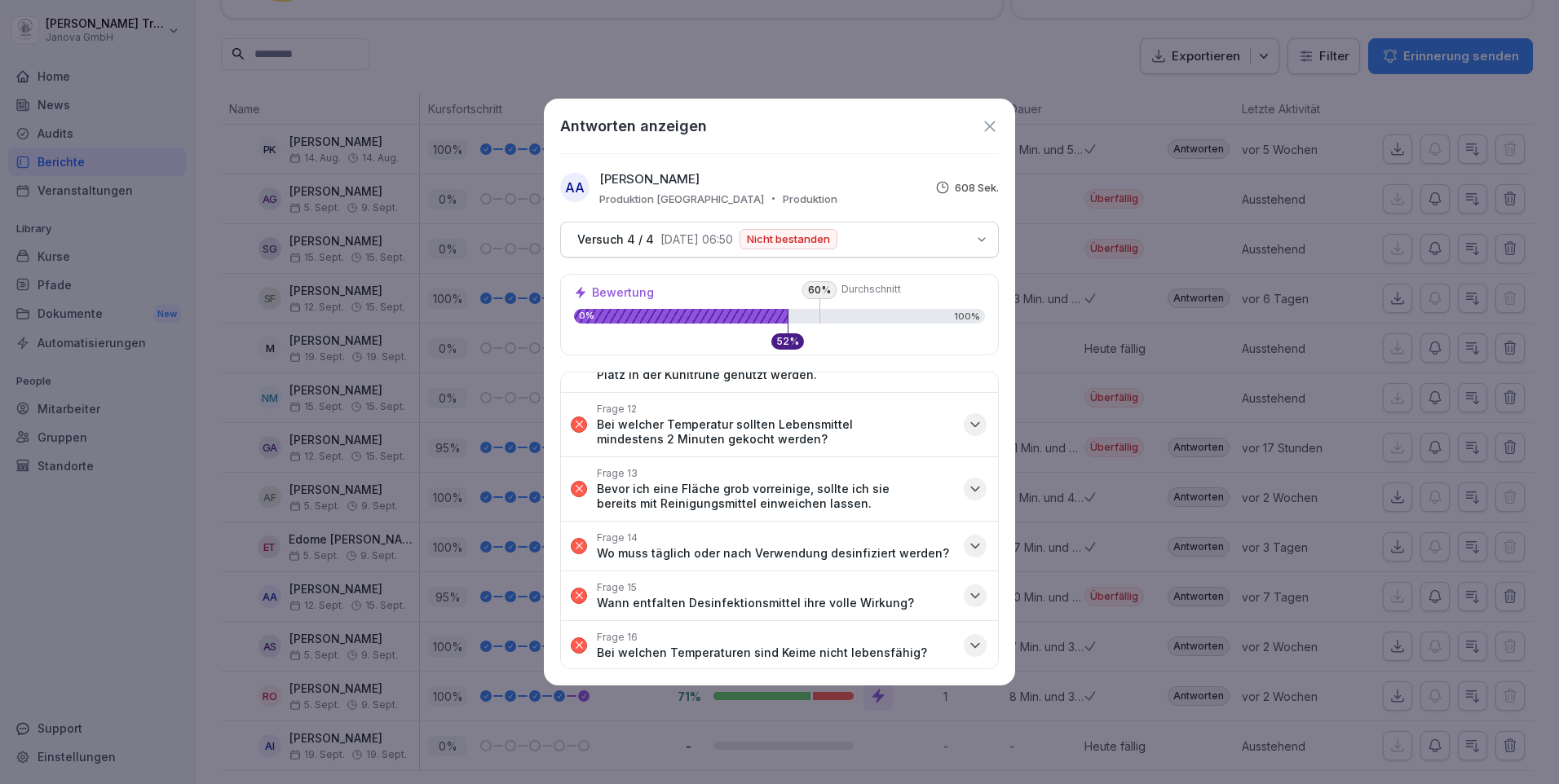
scroll to position [650, 0]
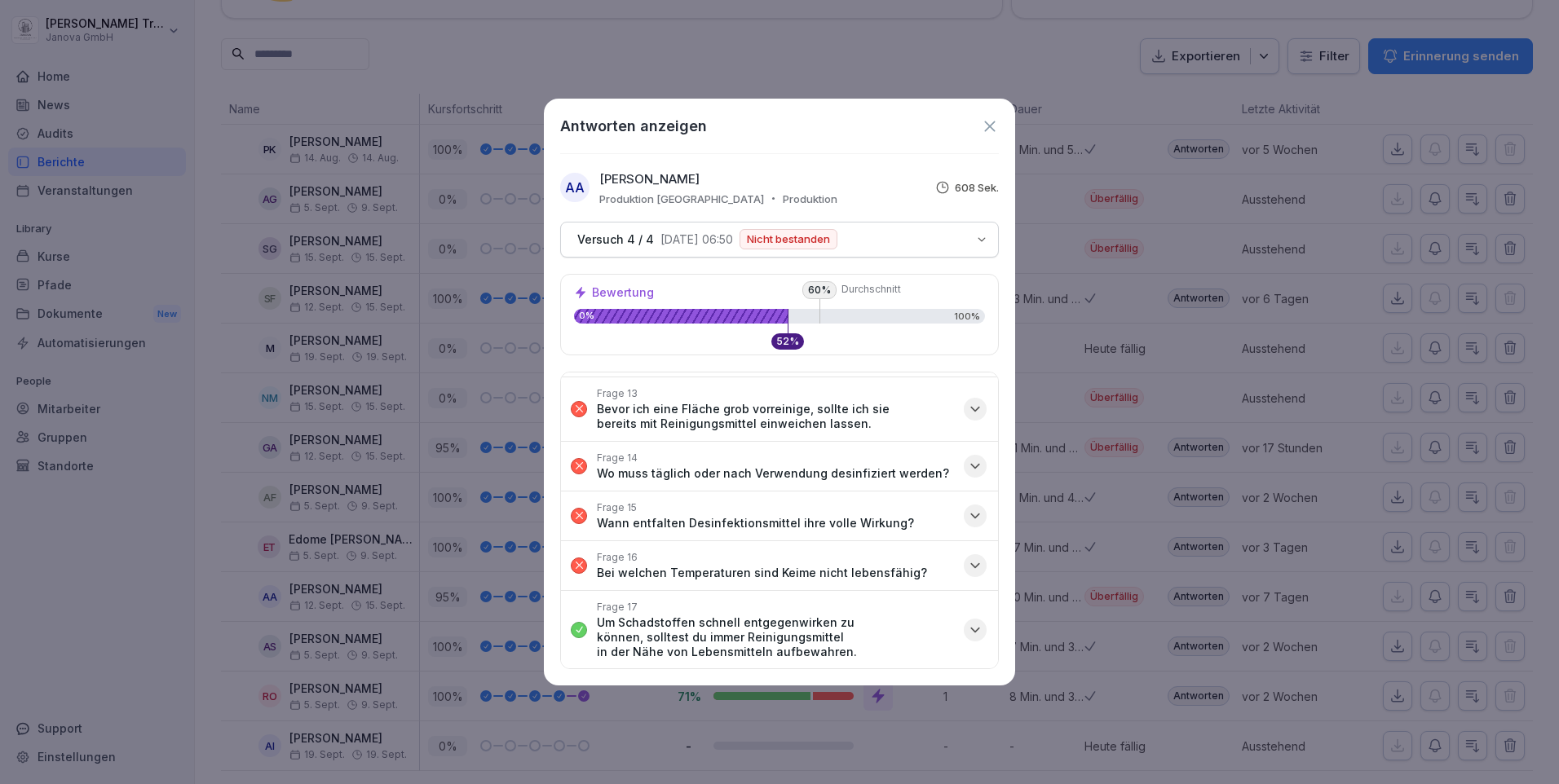
click at [983, 133] on icon at bounding box center [990, 126] width 18 height 18
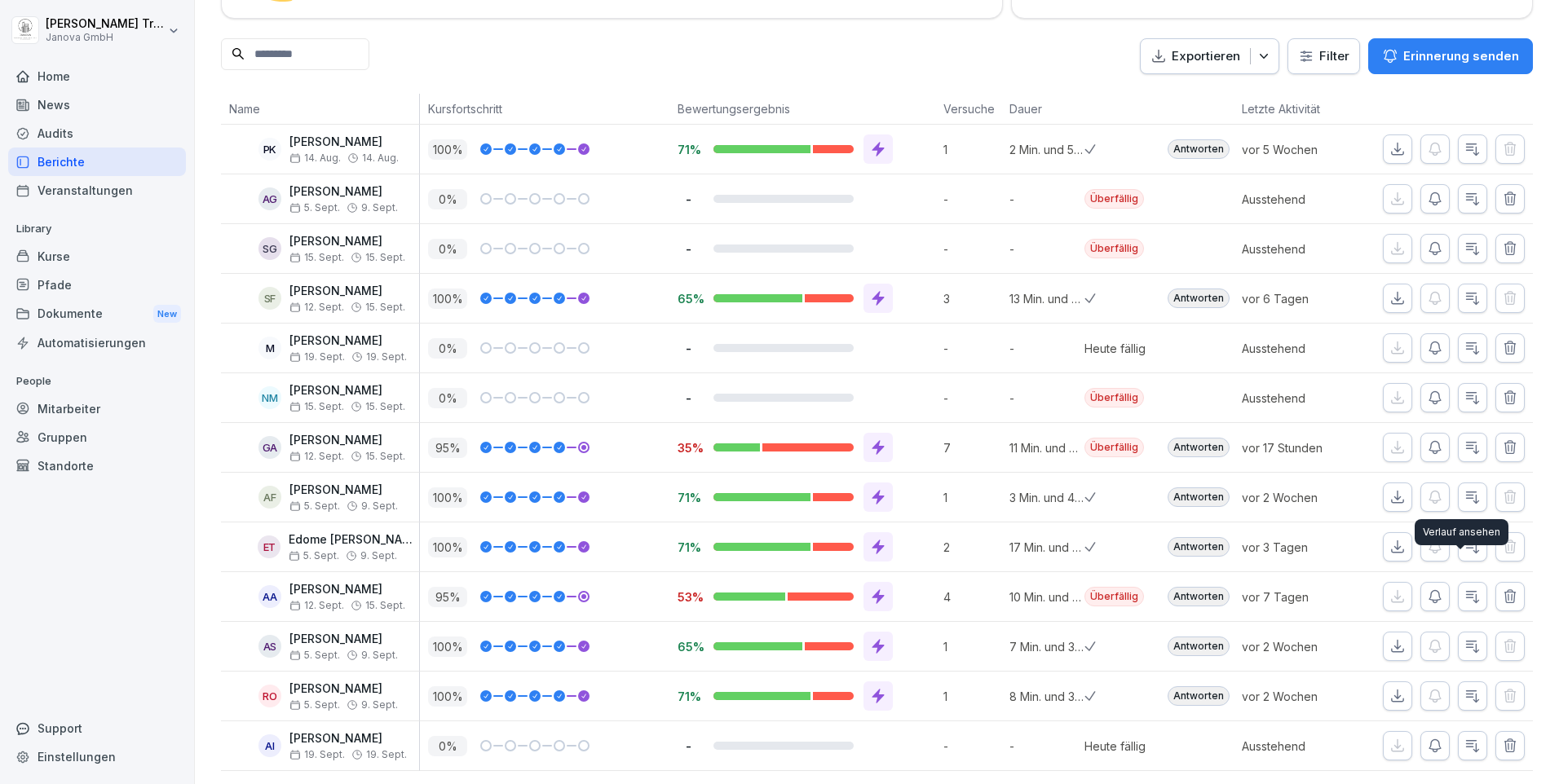
click at [1464, 589] on icon "button" at bounding box center [1472, 596] width 17 height 16
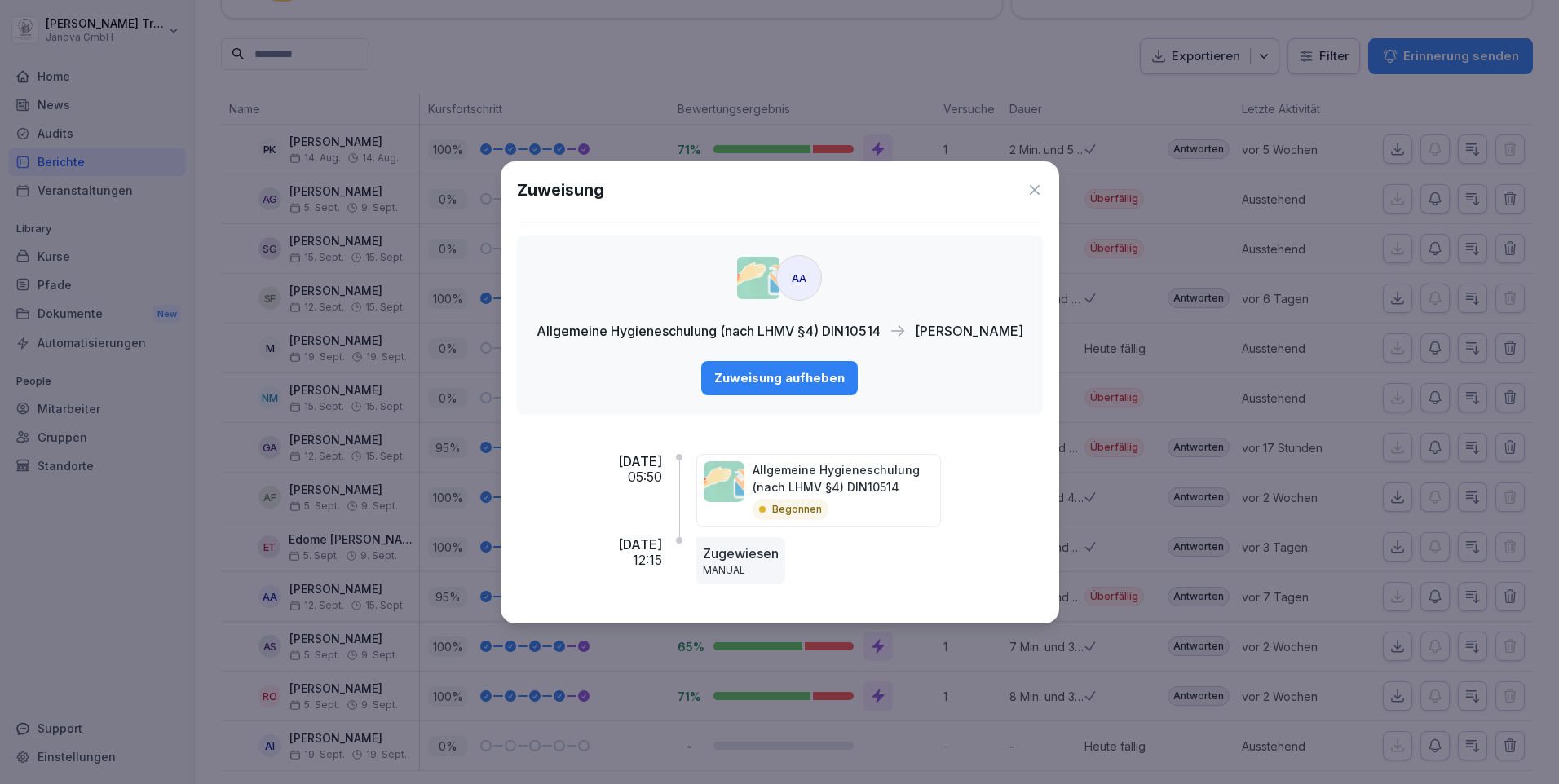
click at [1042, 185] on icon at bounding box center [1034, 189] width 17 height 16
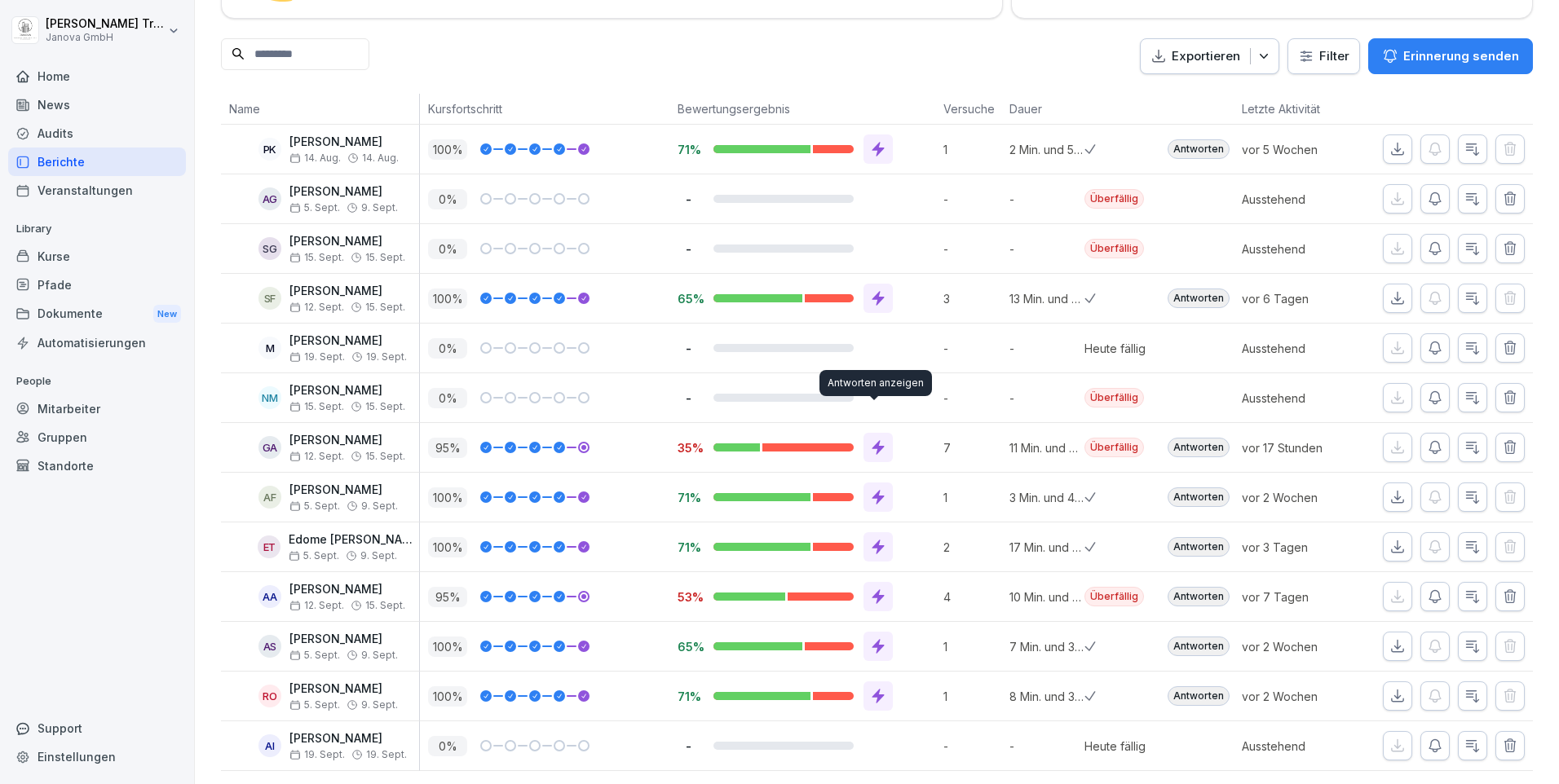
click at [875, 439] on icon at bounding box center [878, 447] width 17 height 16
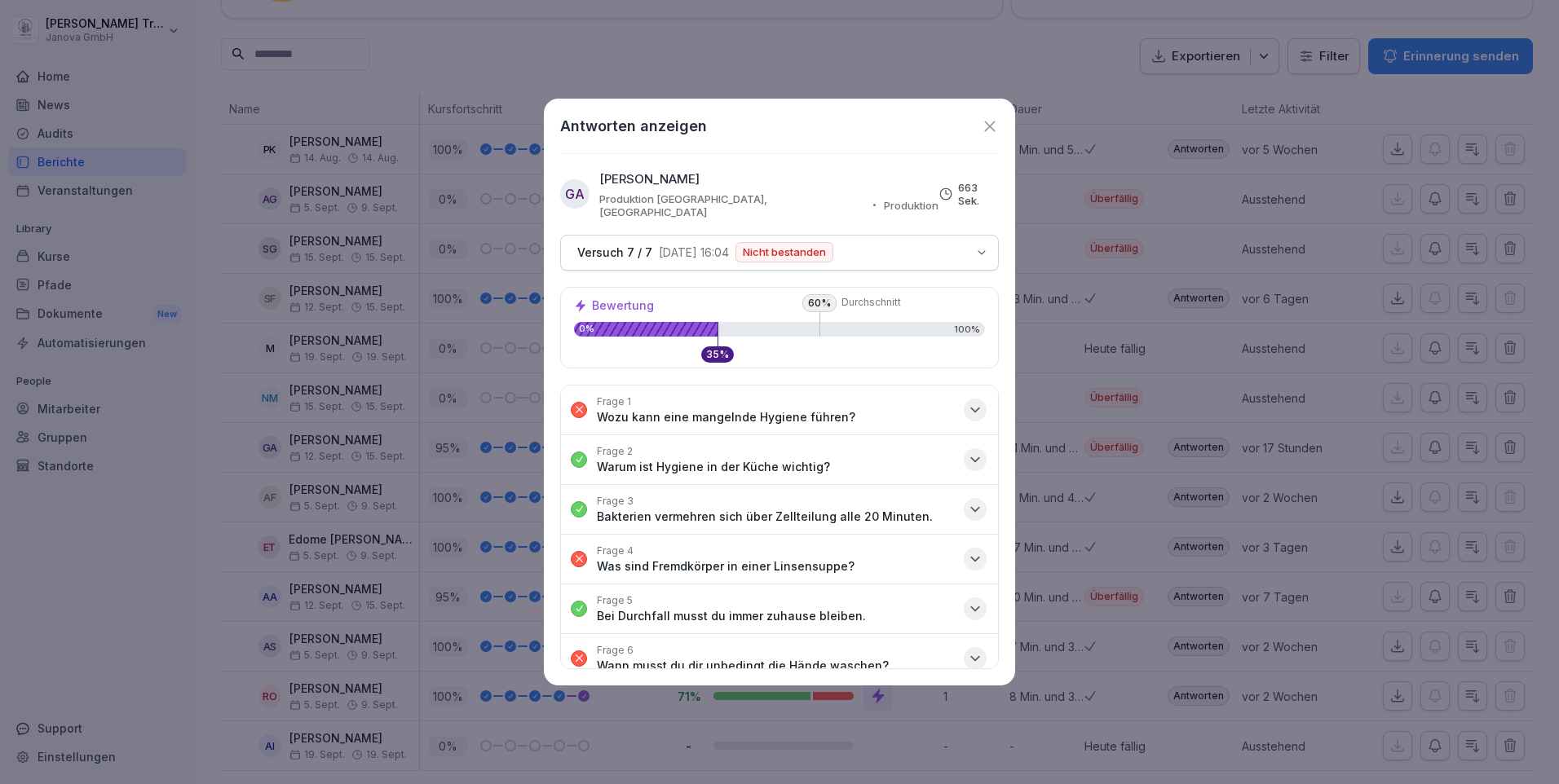
click at [968, 402] on icon "button" at bounding box center [975, 410] width 17 height 16
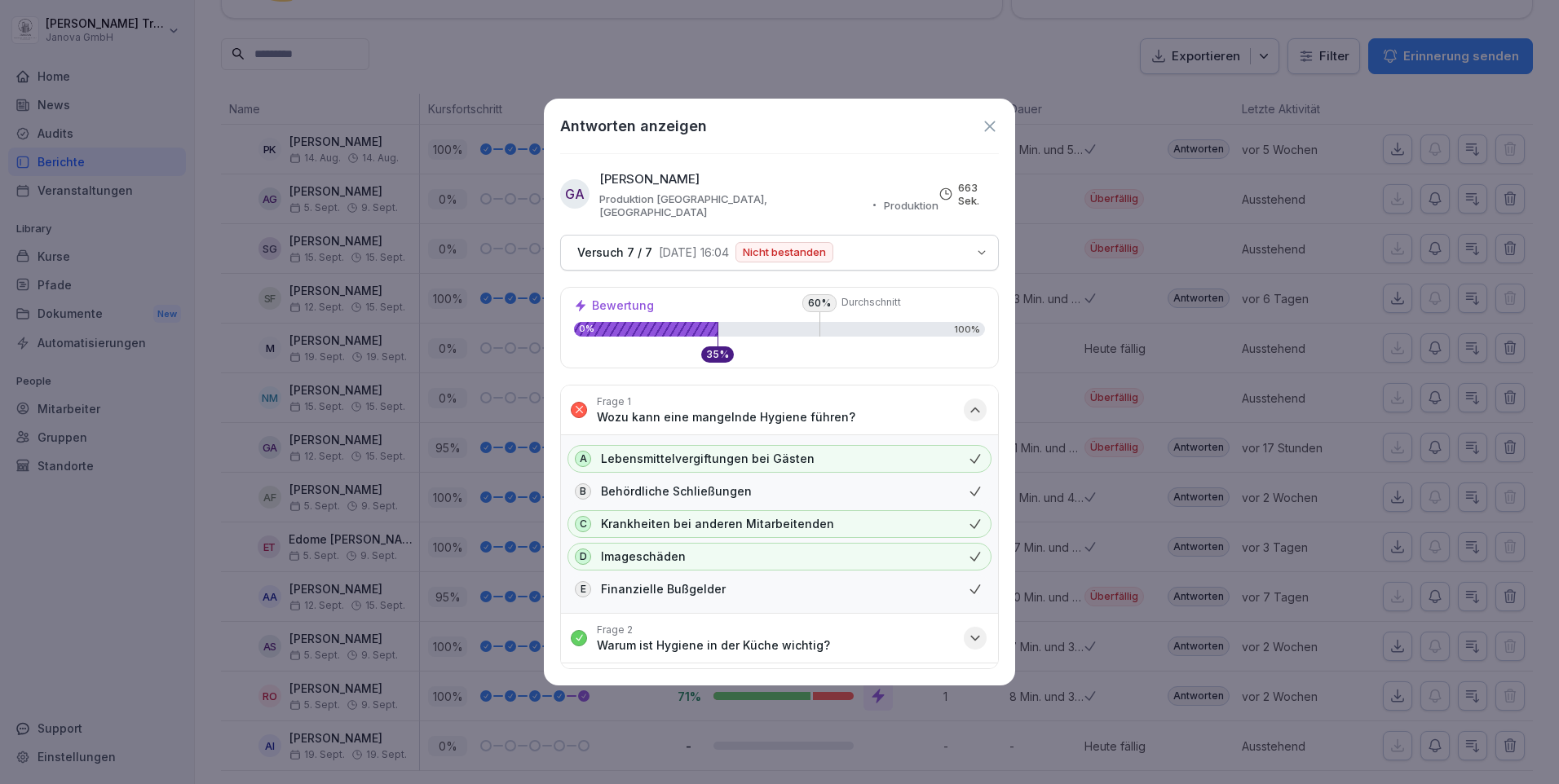
click at [971, 407] on icon "button" at bounding box center [974, 409] width 8 height 4
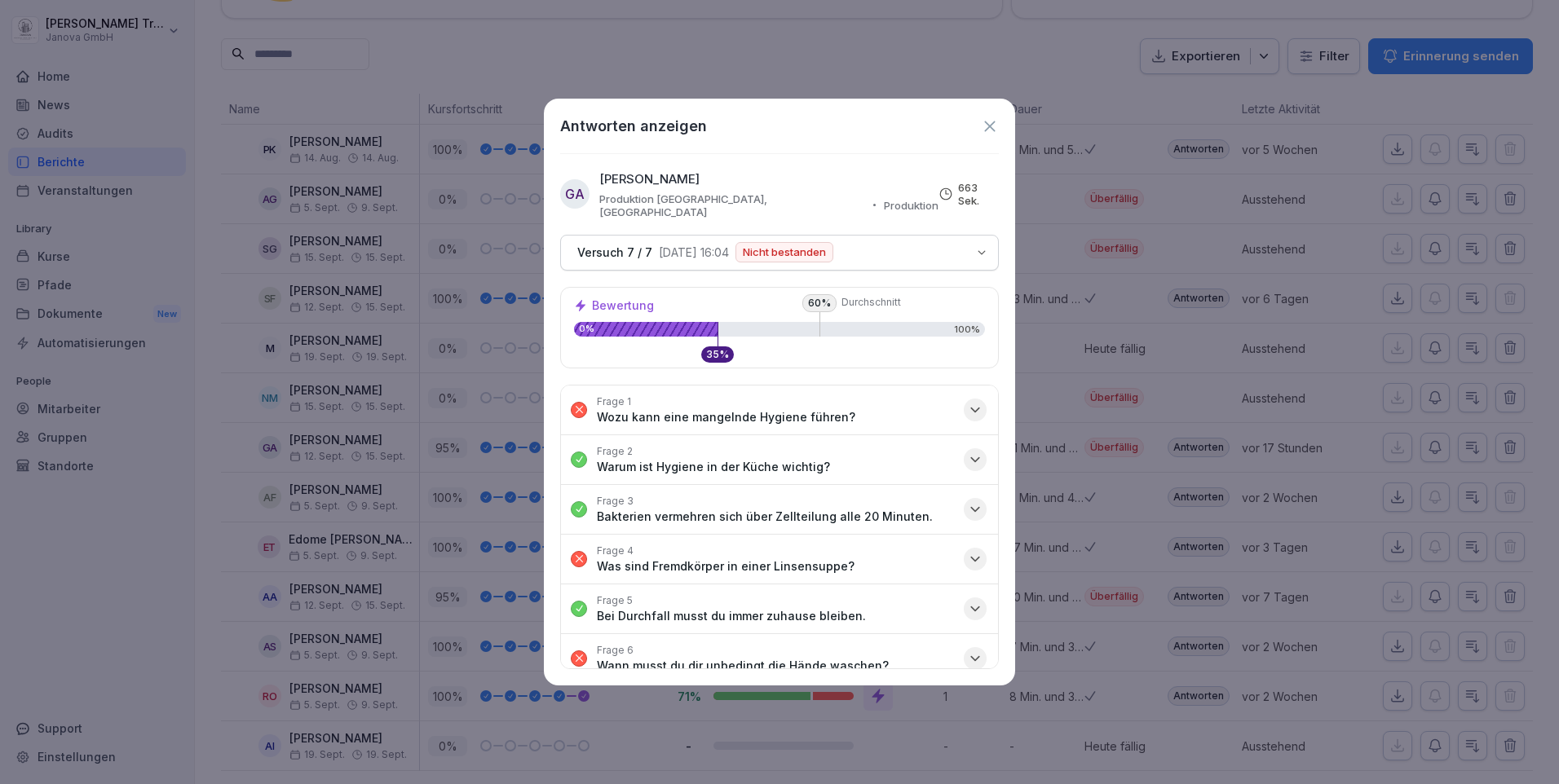
click at [968, 551] on icon "button" at bounding box center [975, 559] width 17 height 16
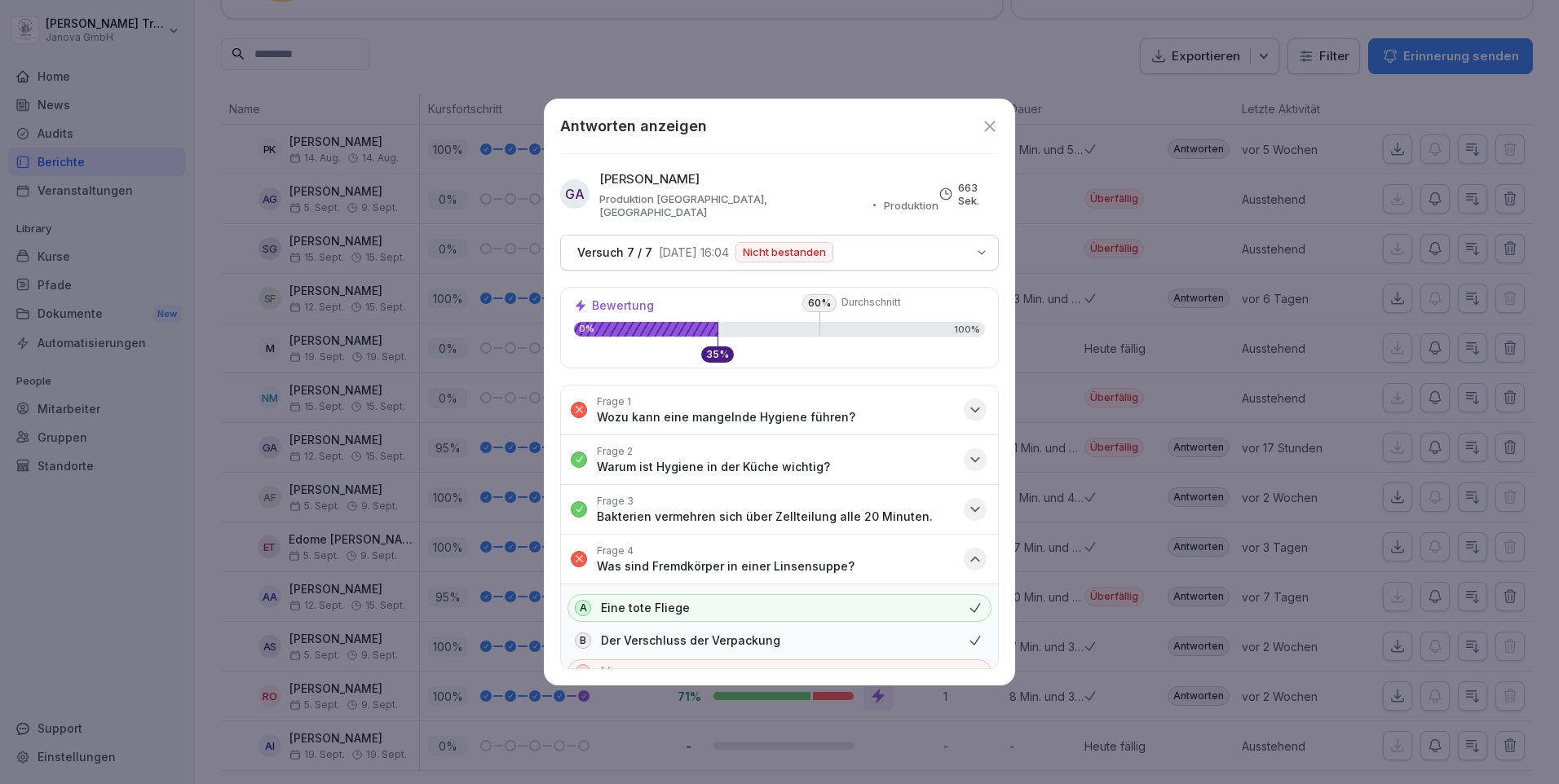
scroll to position [82, 0]
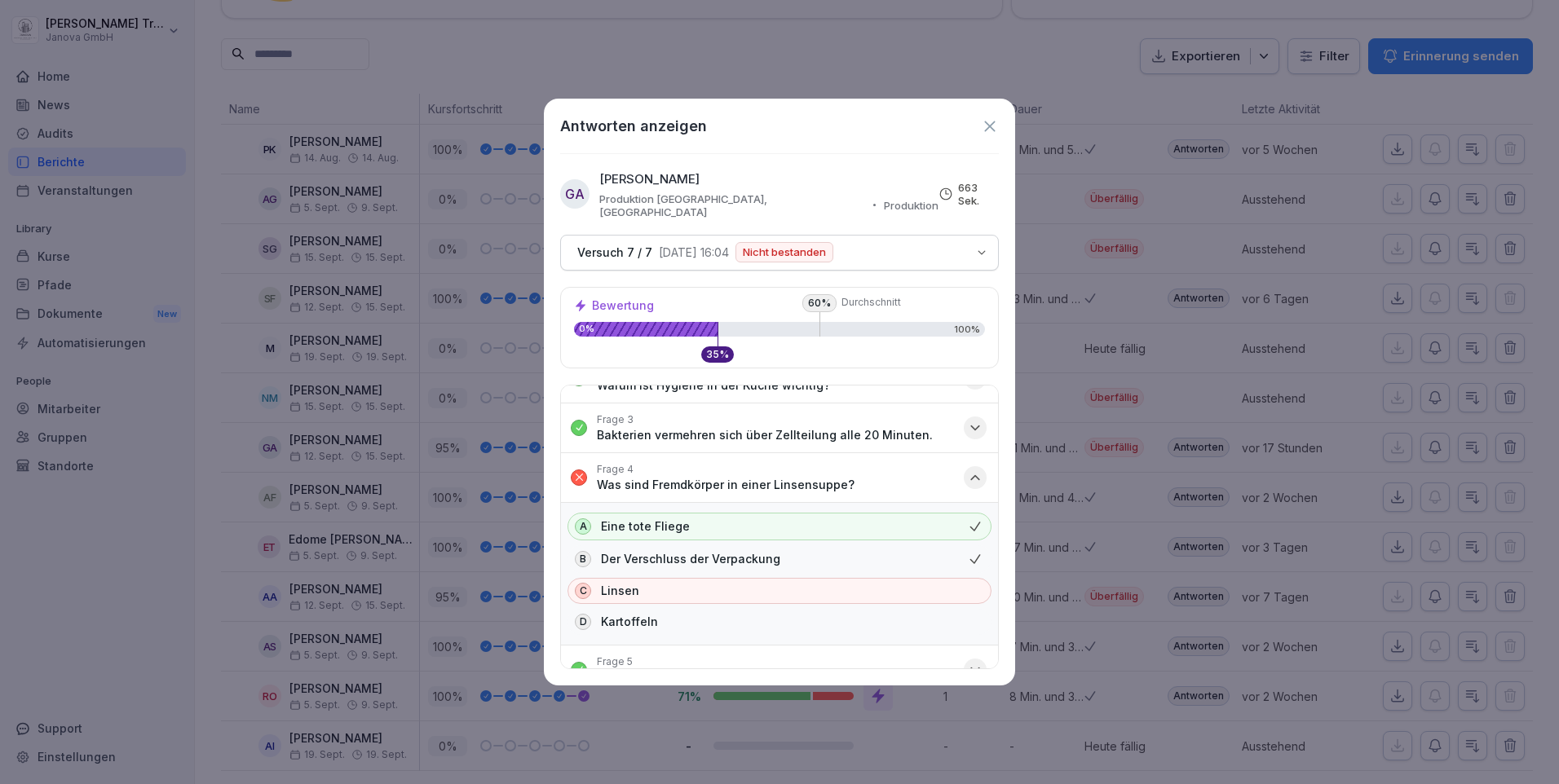
click at [986, 118] on icon at bounding box center [990, 126] width 18 height 18
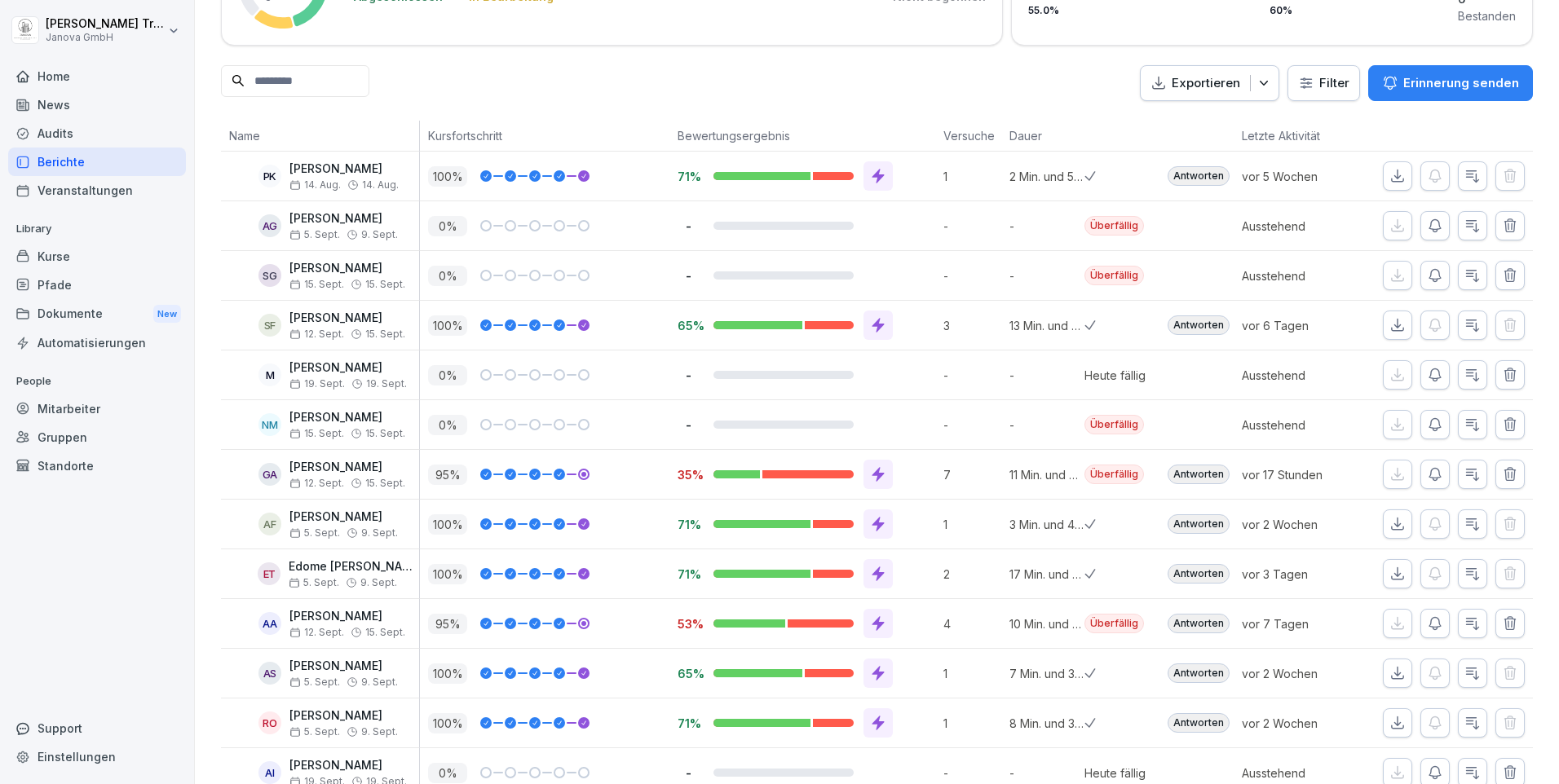
scroll to position [214, 0]
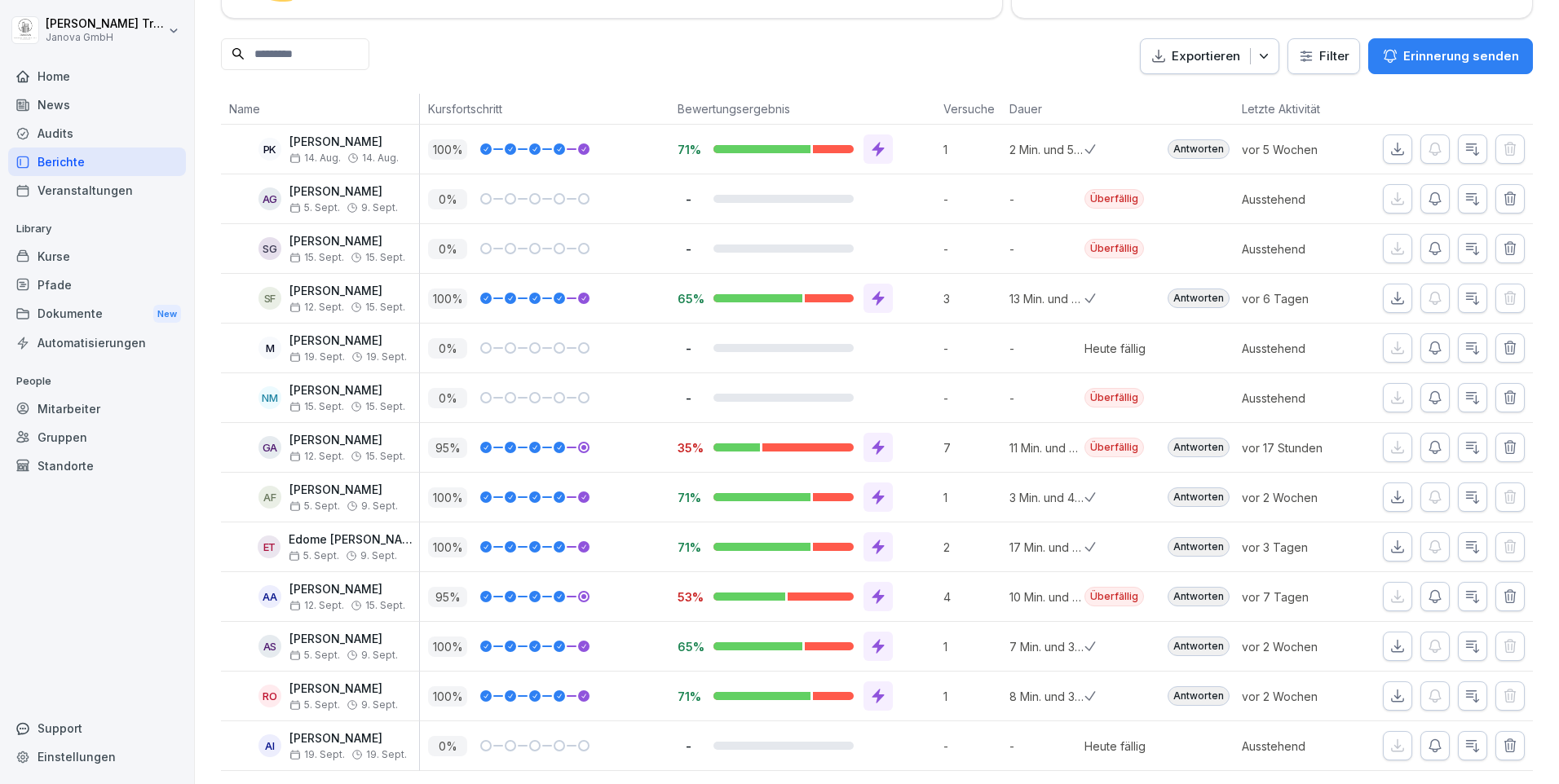
click at [62, 405] on div "Mitarbeiter" at bounding box center [96, 408] width 178 height 29
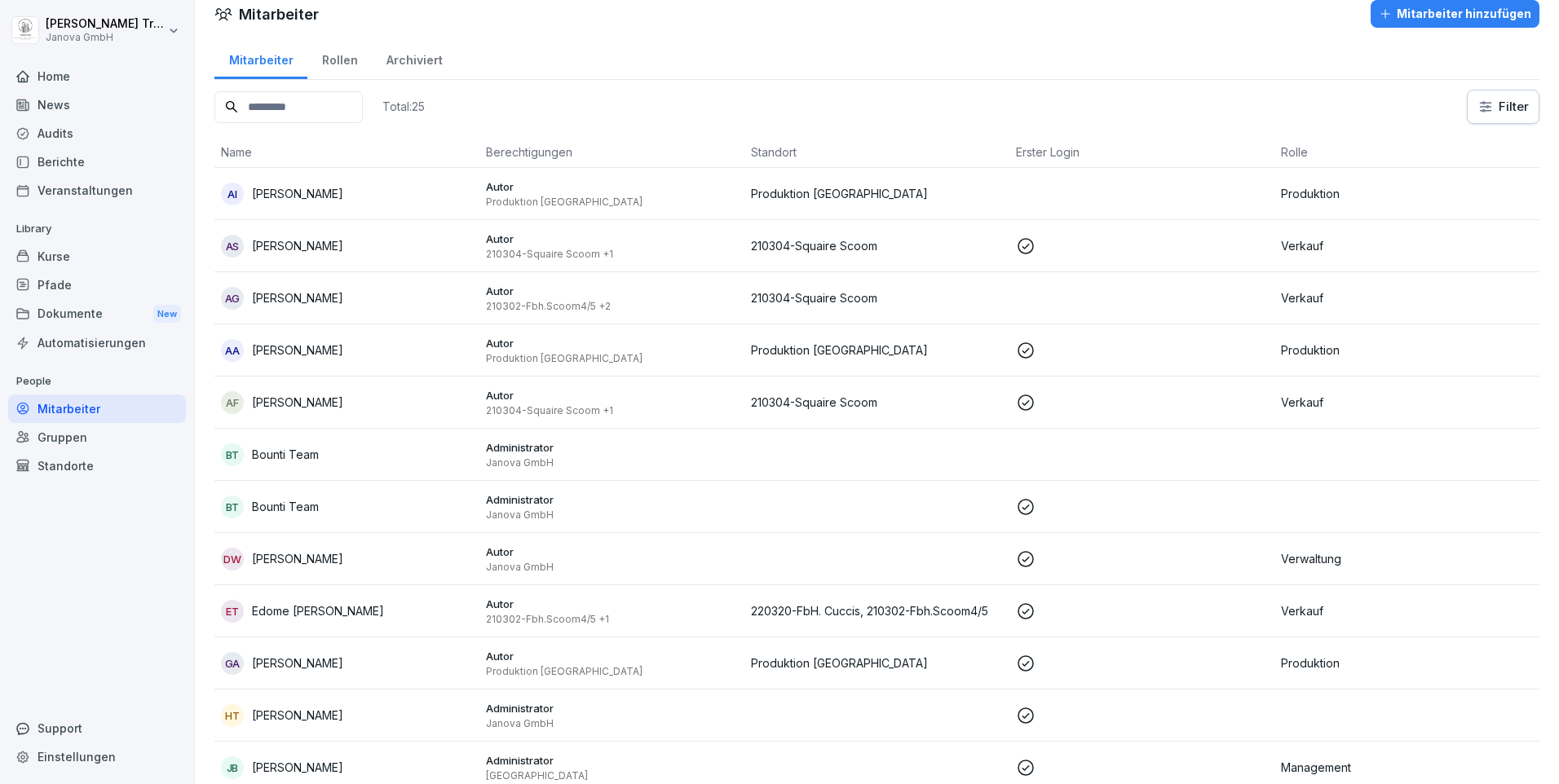
scroll to position [98, 0]
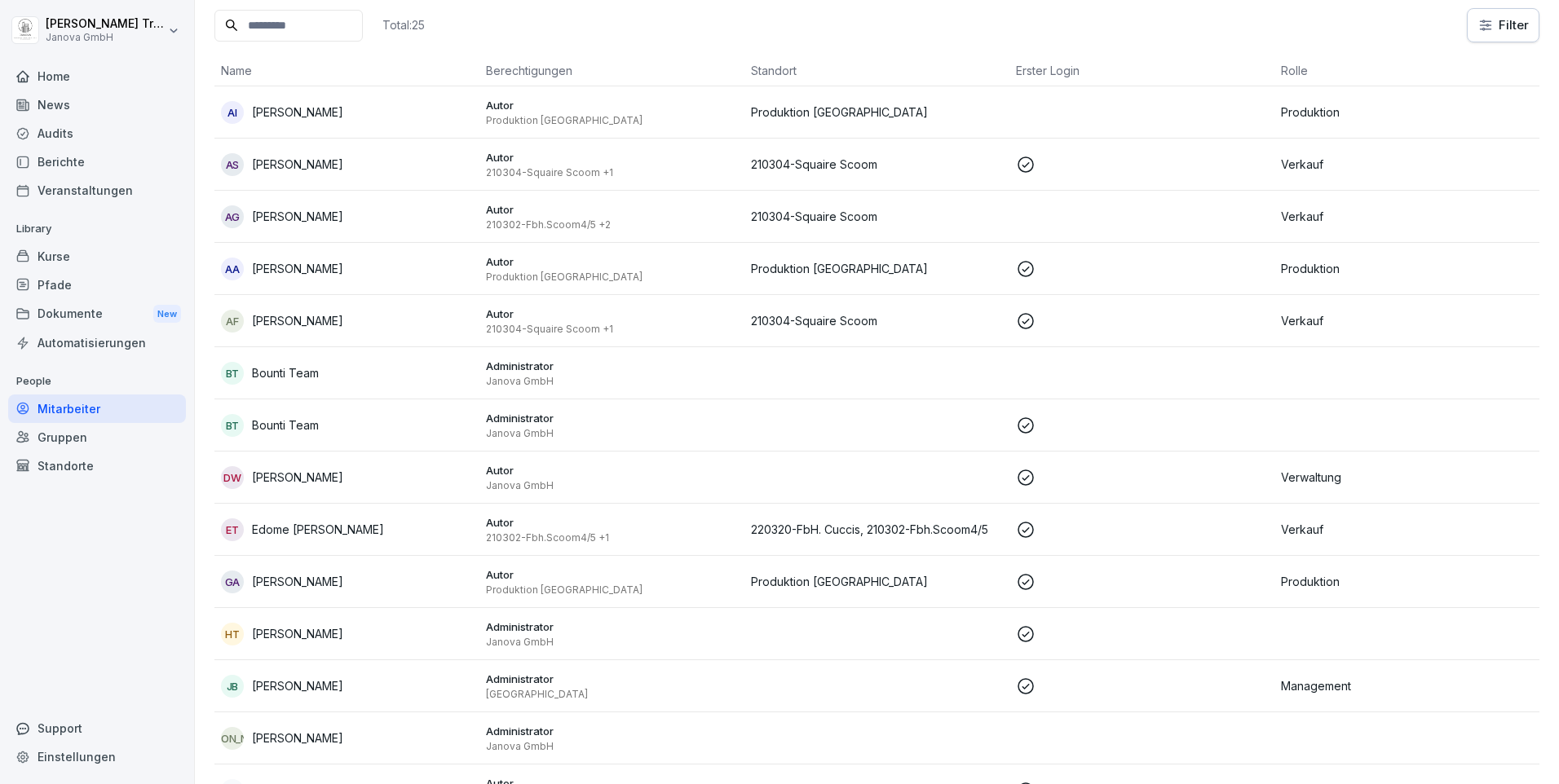
click at [63, 69] on div "Home" at bounding box center [96, 76] width 178 height 29
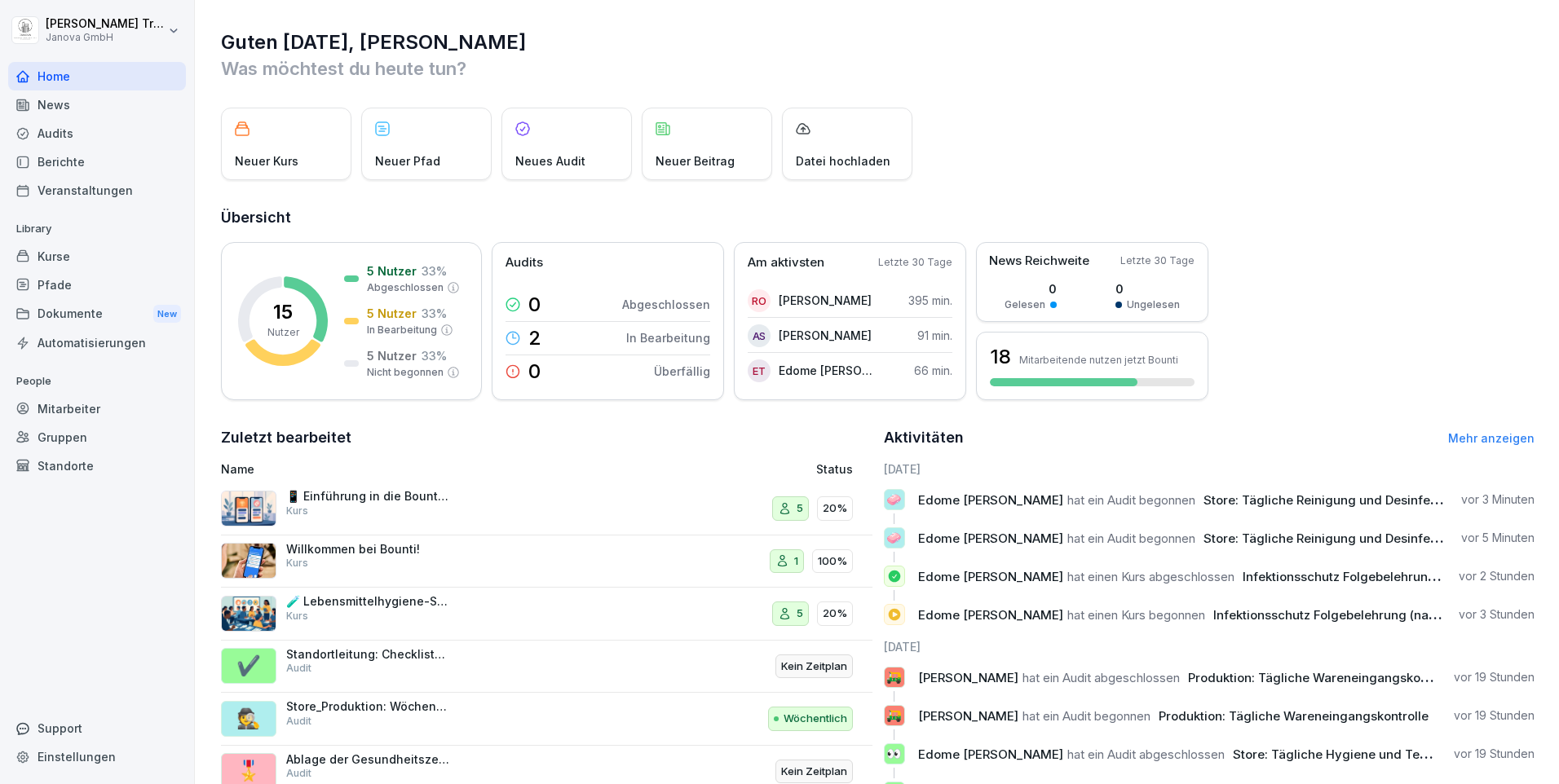
click at [50, 152] on div "Berichte" at bounding box center [96, 161] width 178 height 29
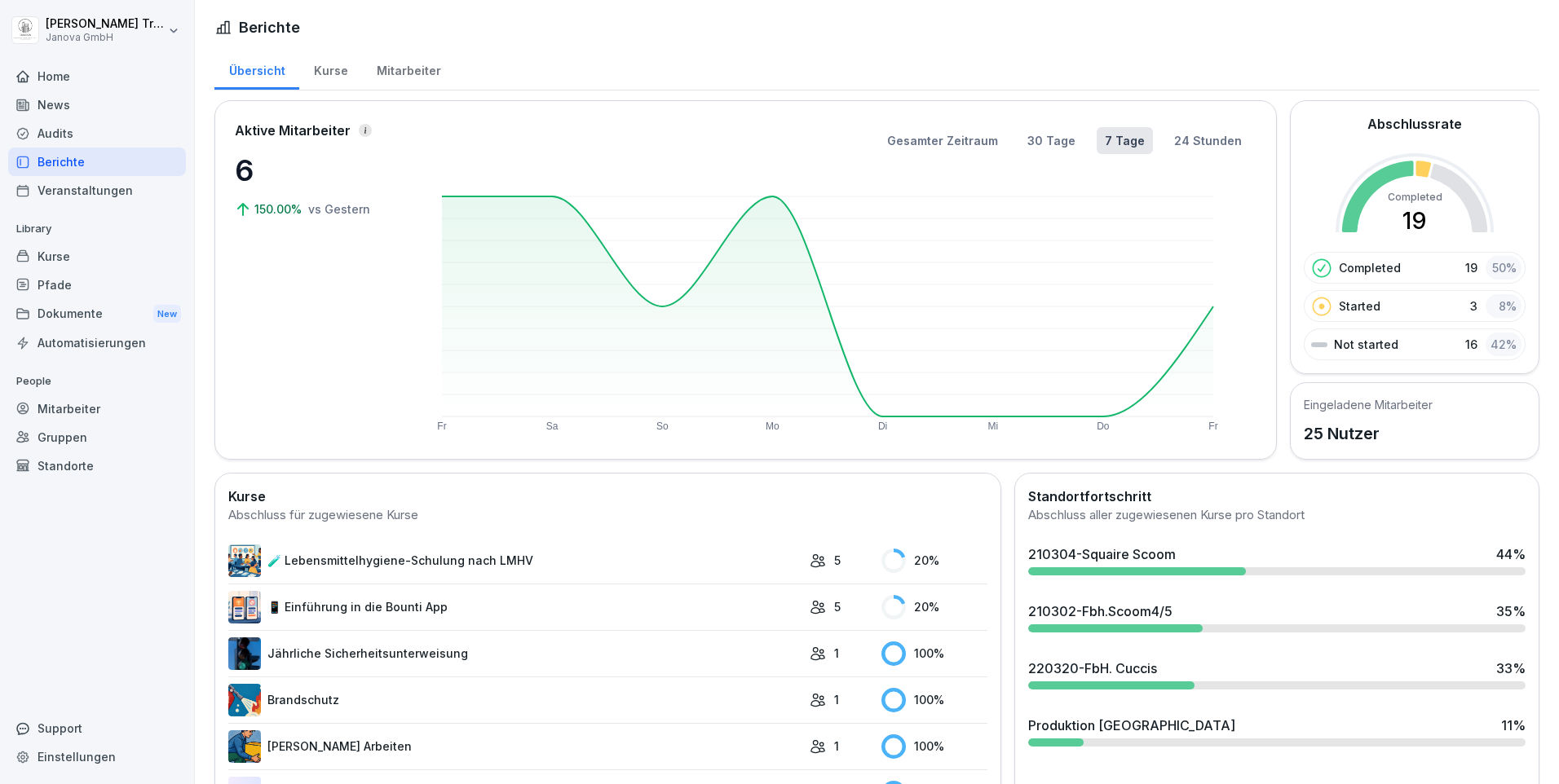
click at [334, 66] on div "Kurse" at bounding box center [331, 69] width 63 height 42
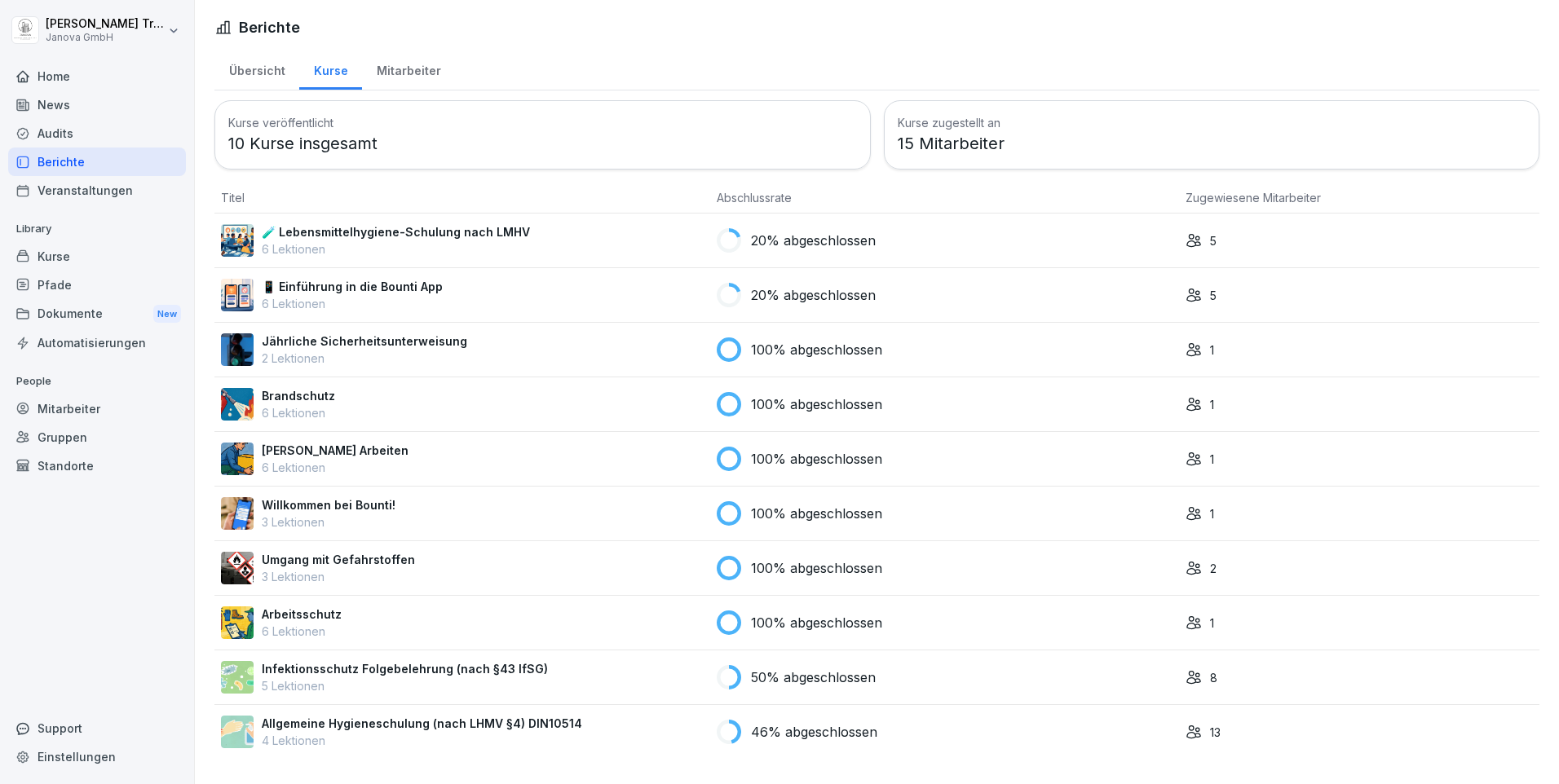
click at [1194, 234] on div "5" at bounding box center [1359, 241] width 347 height 17
click at [1210, 288] on p "5" at bounding box center [1213, 296] width 7 height 17
click at [65, 256] on div "Kurse" at bounding box center [96, 256] width 178 height 29
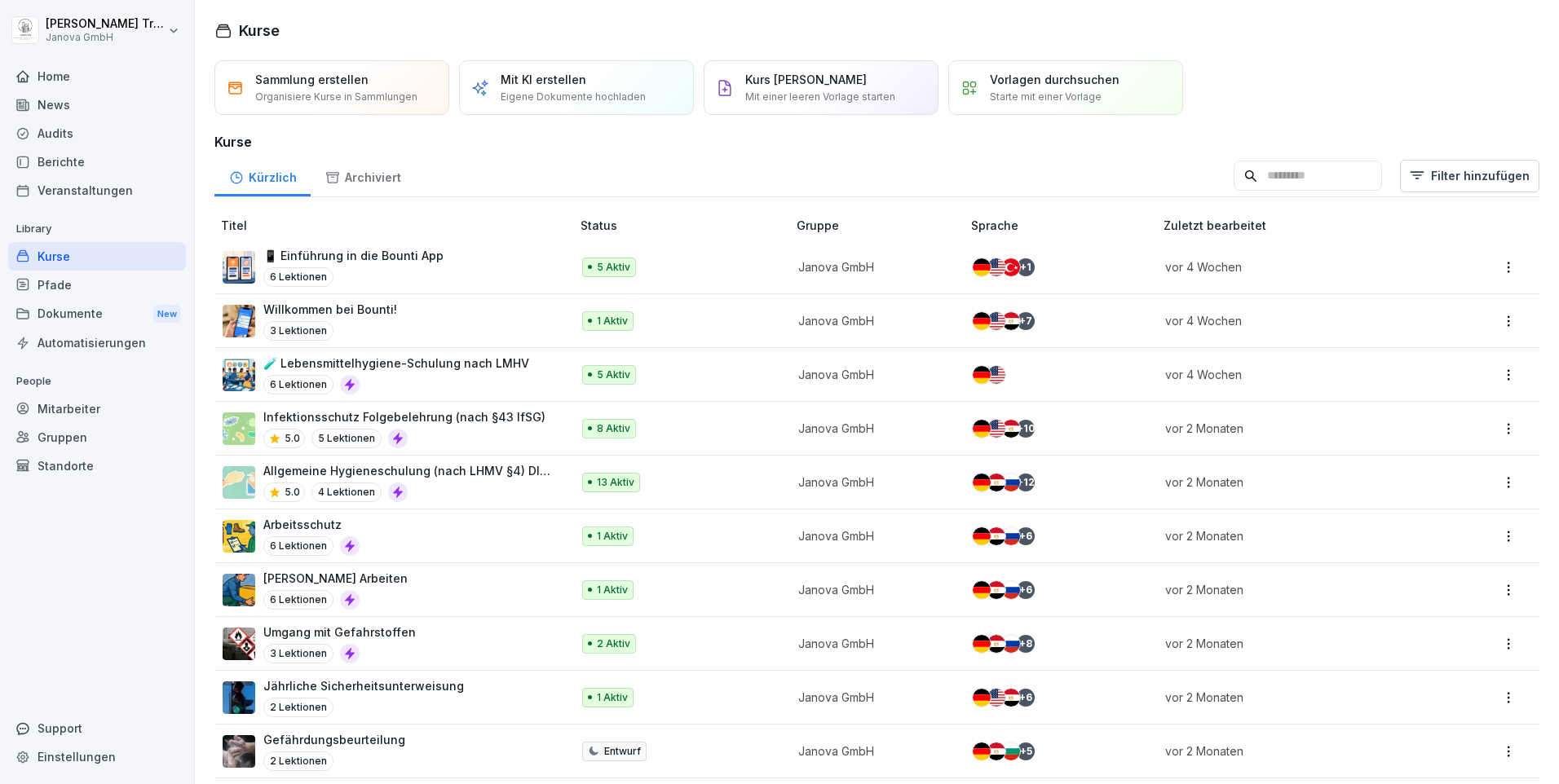
click at [57, 135] on div "Audits" at bounding box center [96, 133] width 178 height 29
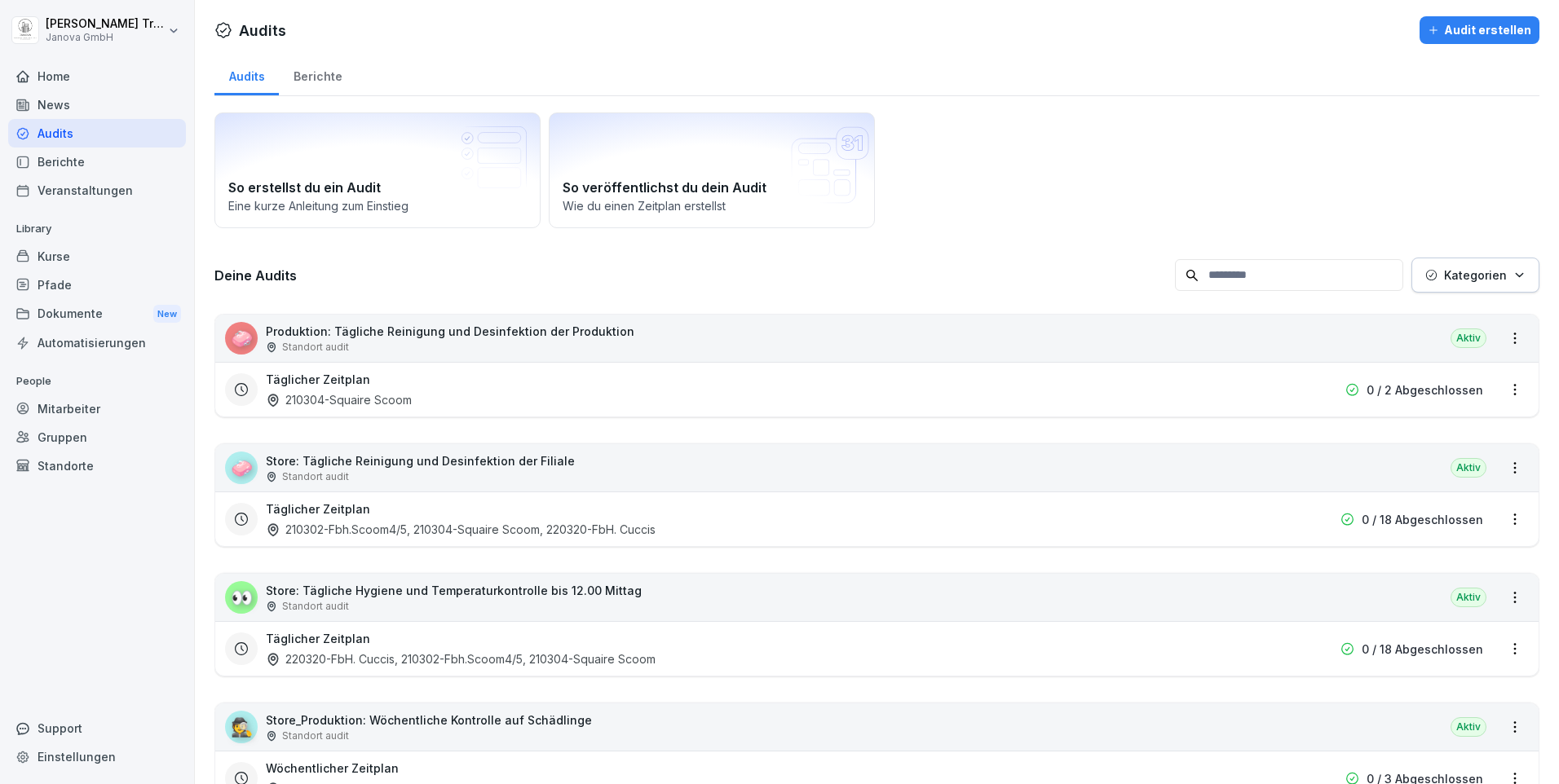
click at [314, 71] on div "Berichte" at bounding box center [317, 75] width 77 height 42
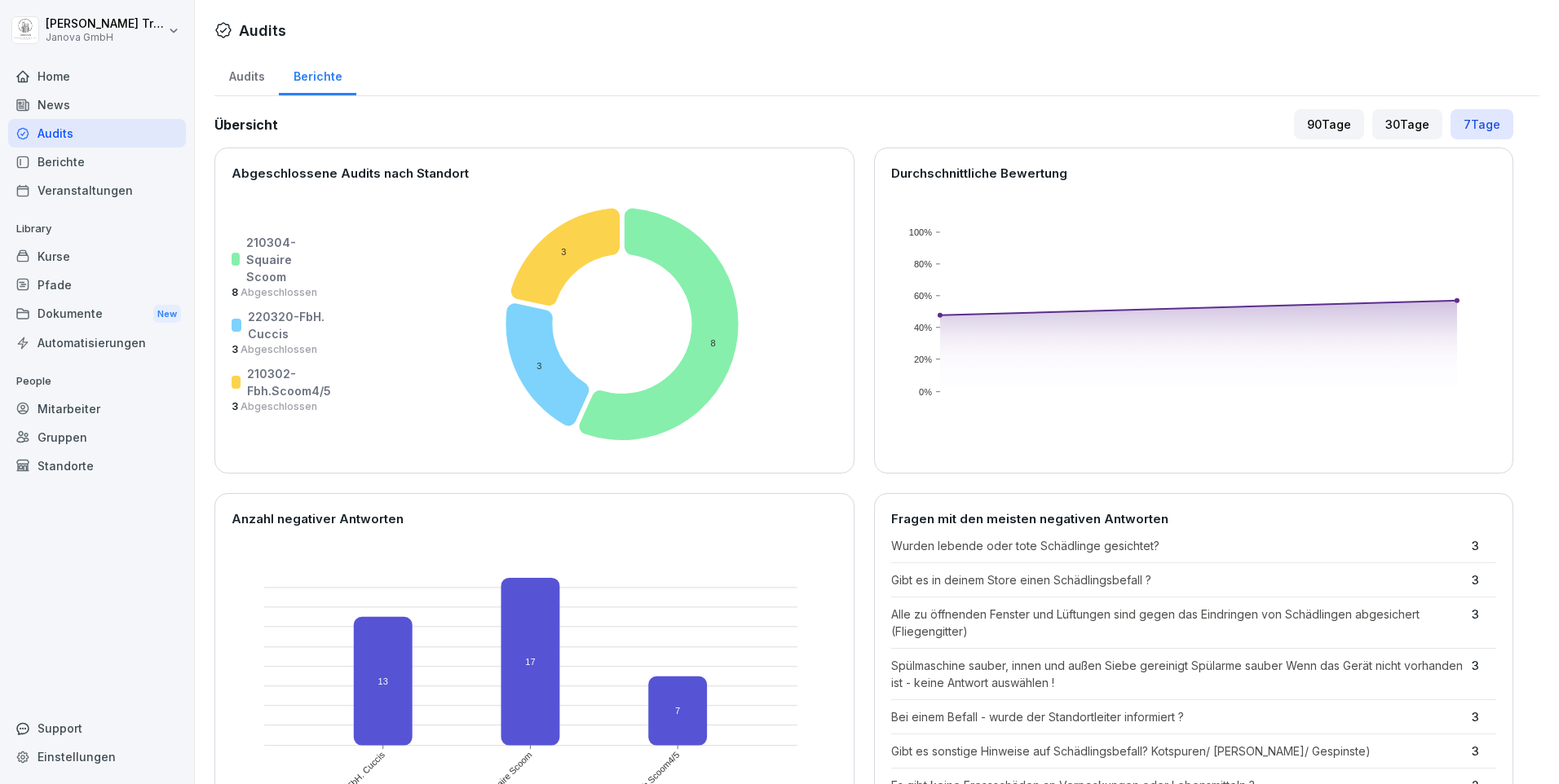
click at [27, 76] on icon at bounding box center [23, 76] width 11 height 10
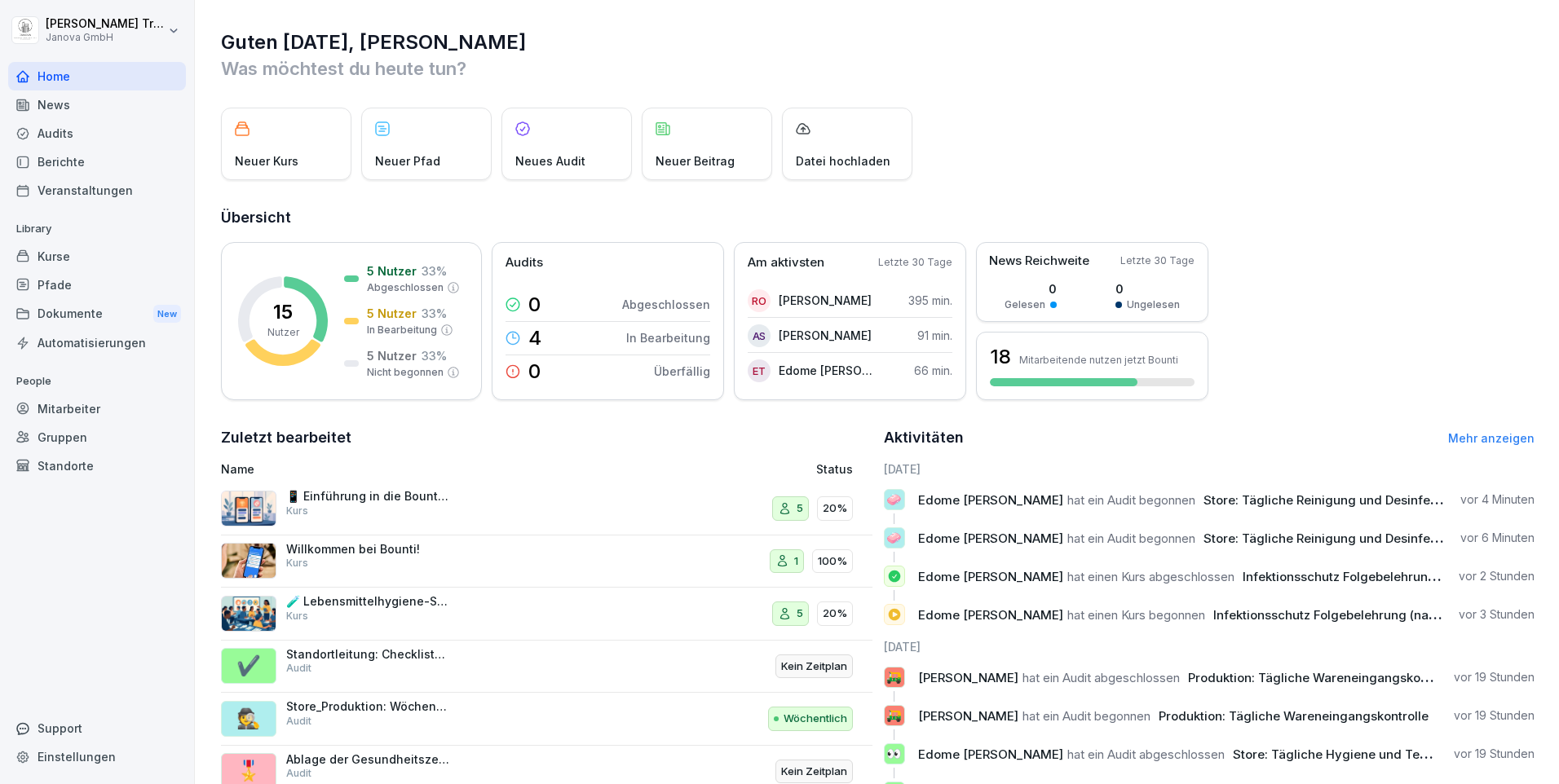
click at [789, 606] on div "5" at bounding box center [790, 614] width 36 height 24
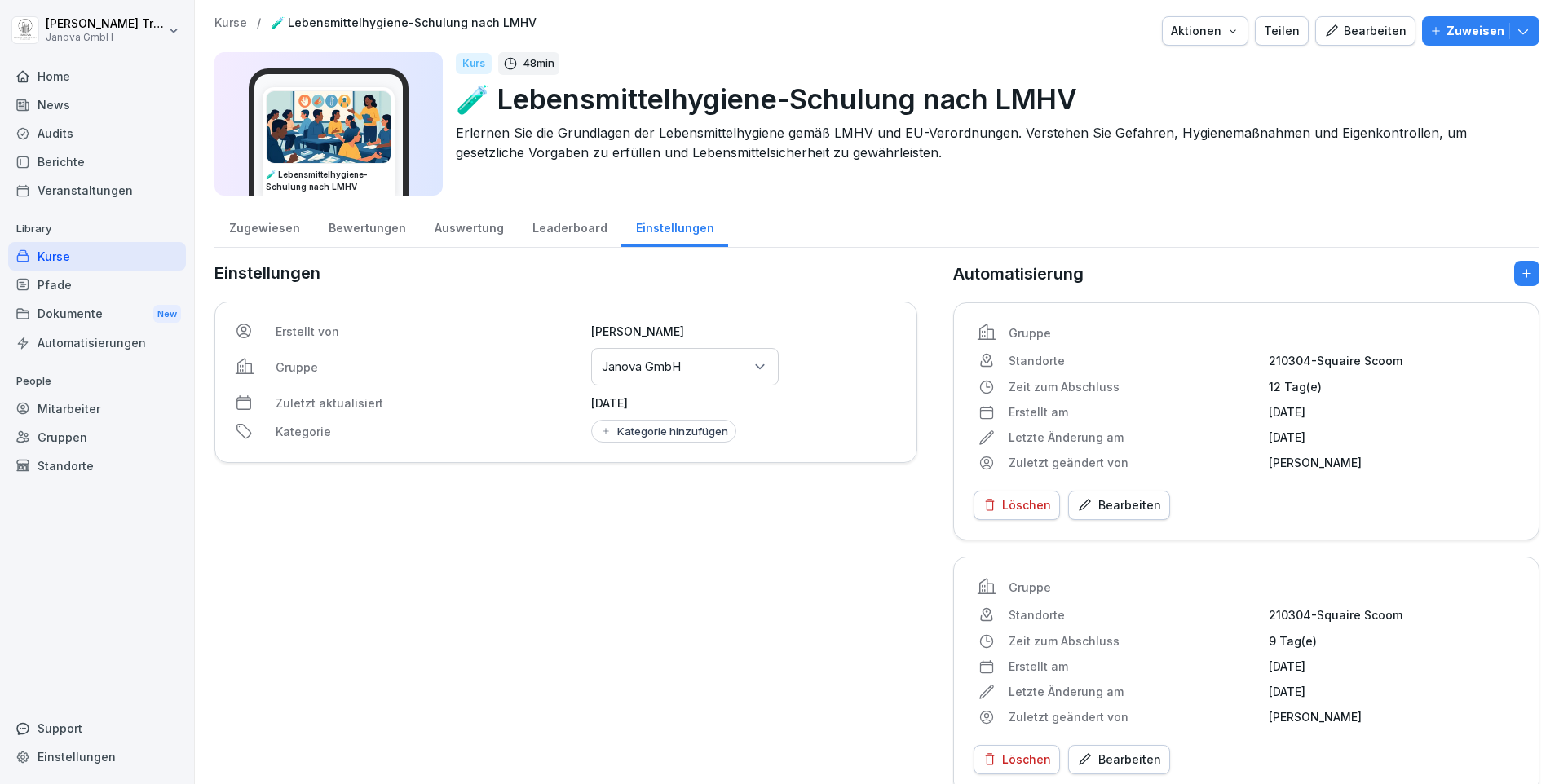
click at [85, 247] on div "Kurse" at bounding box center [96, 256] width 178 height 29
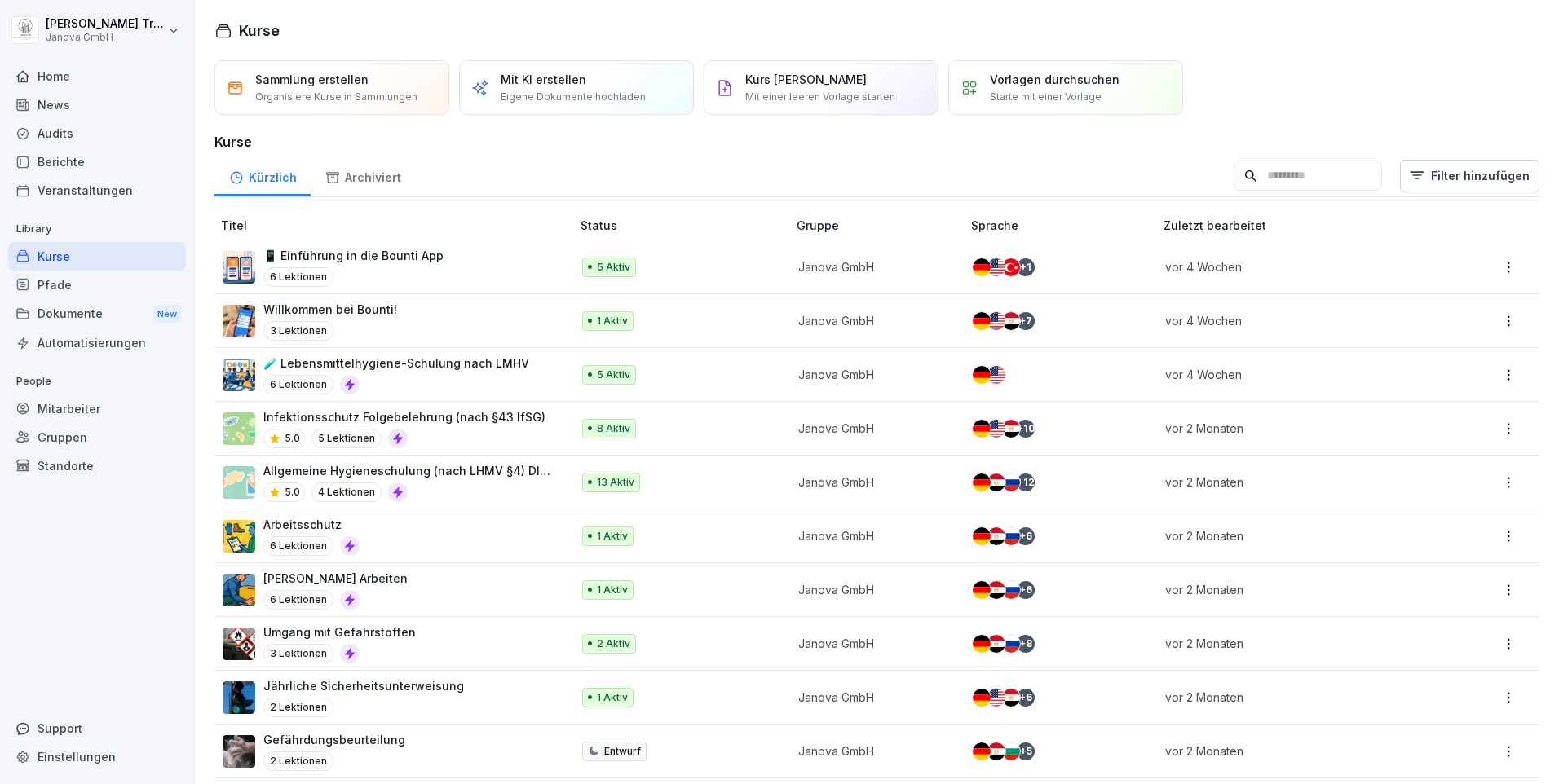
click at [509, 471] on p "Allgemeine Hygieneschulung (nach LHMV §4) DIN10514" at bounding box center [408, 471] width 291 height 17
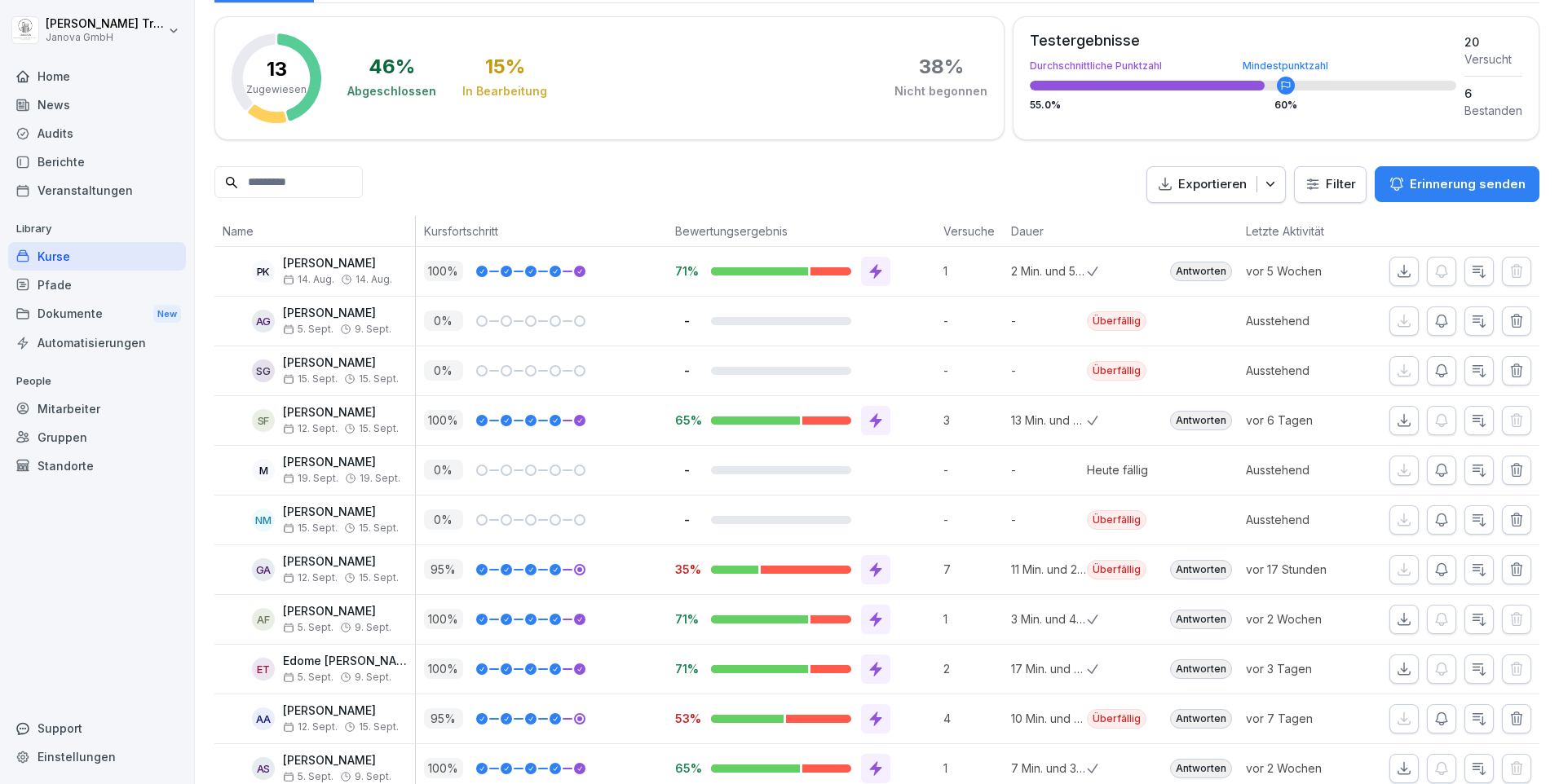
scroll to position [326, 0]
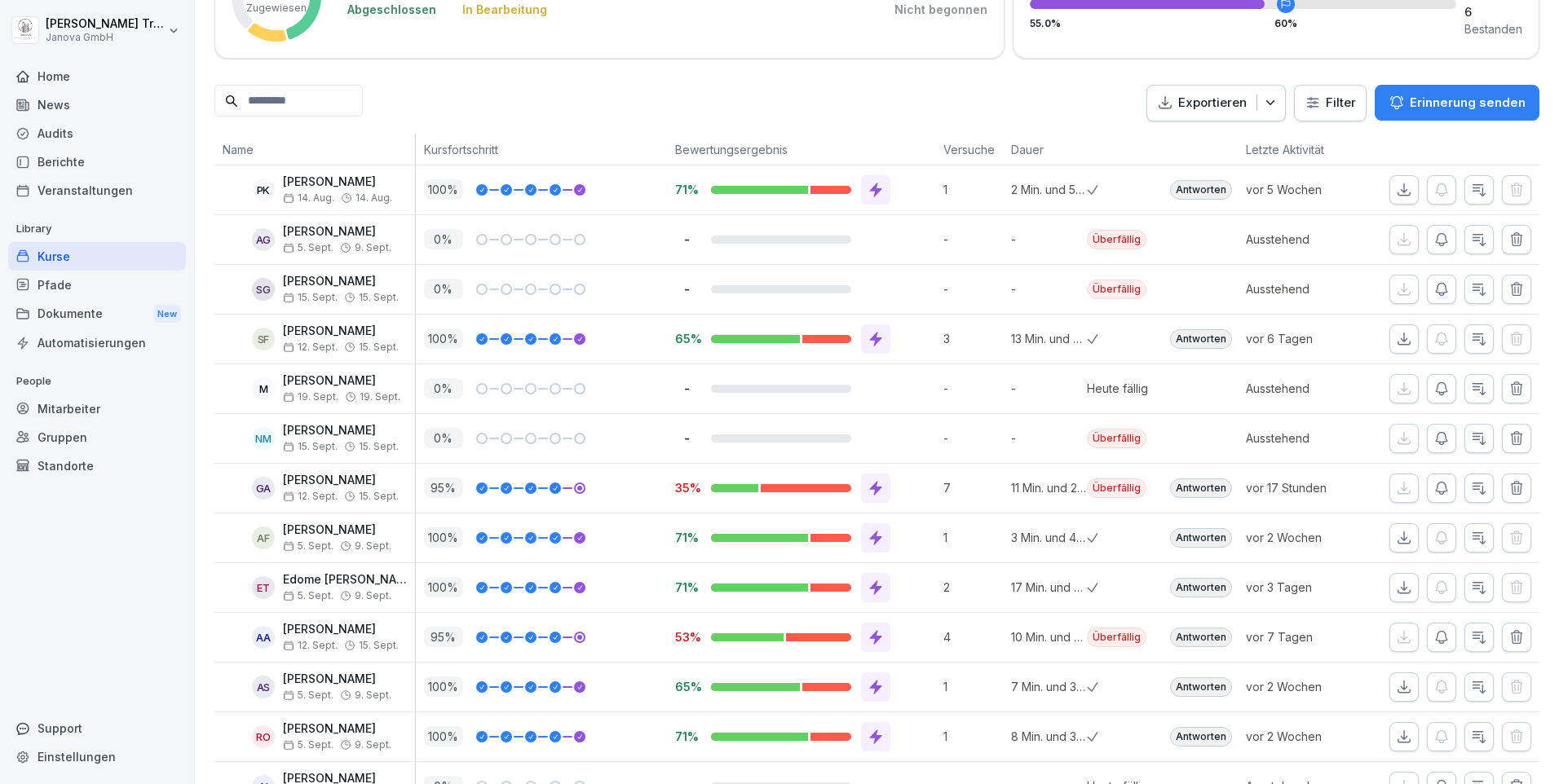
click at [1199, 488] on div "Antworten" at bounding box center [1200, 488] width 62 height 20
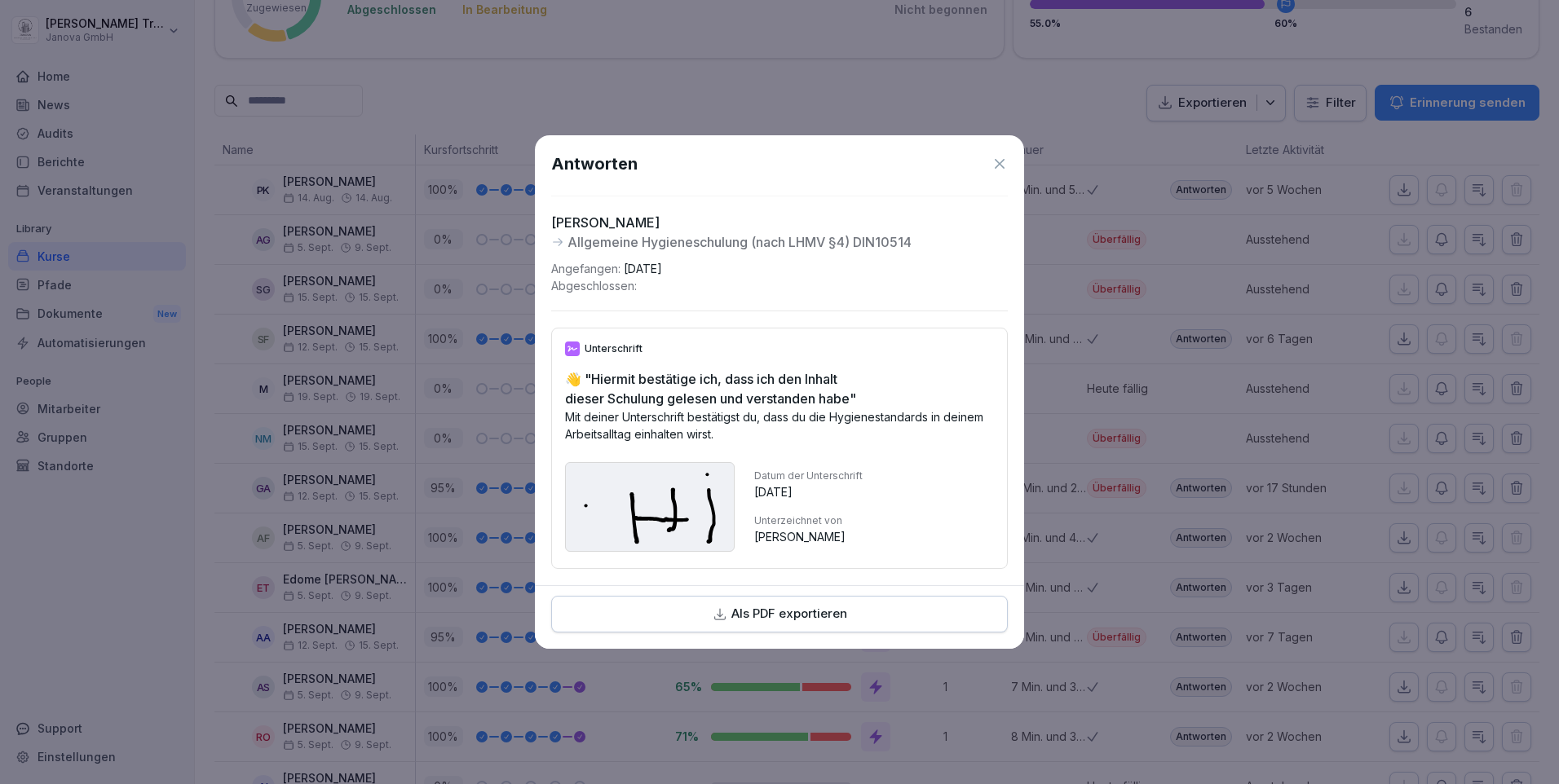
click at [1003, 158] on icon at bounding box center [1000, 163] width 17 height 16
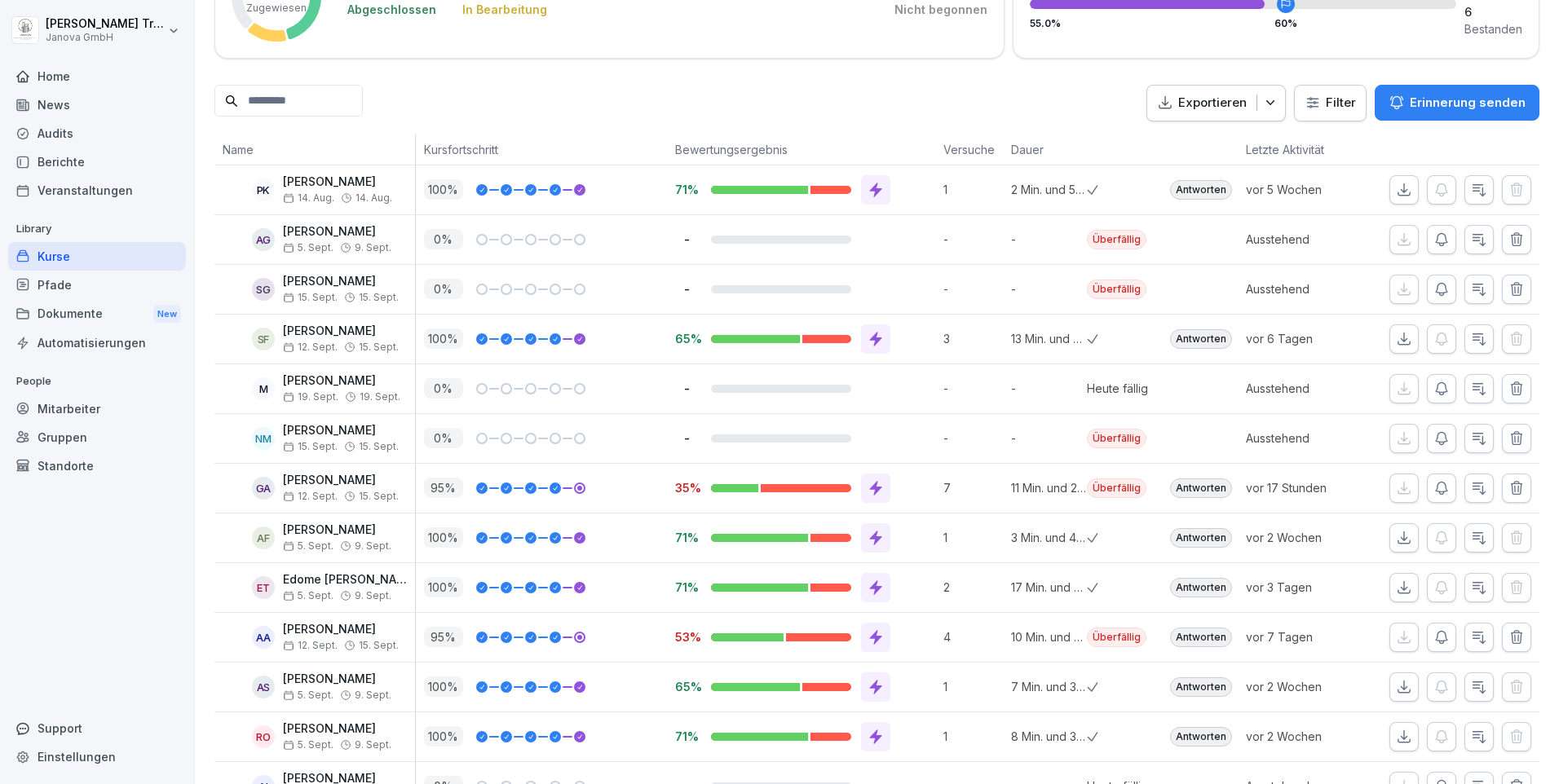
click at [1180, 631] on div "Antworten" at bounding box center [1200, 637] width 62 height 20
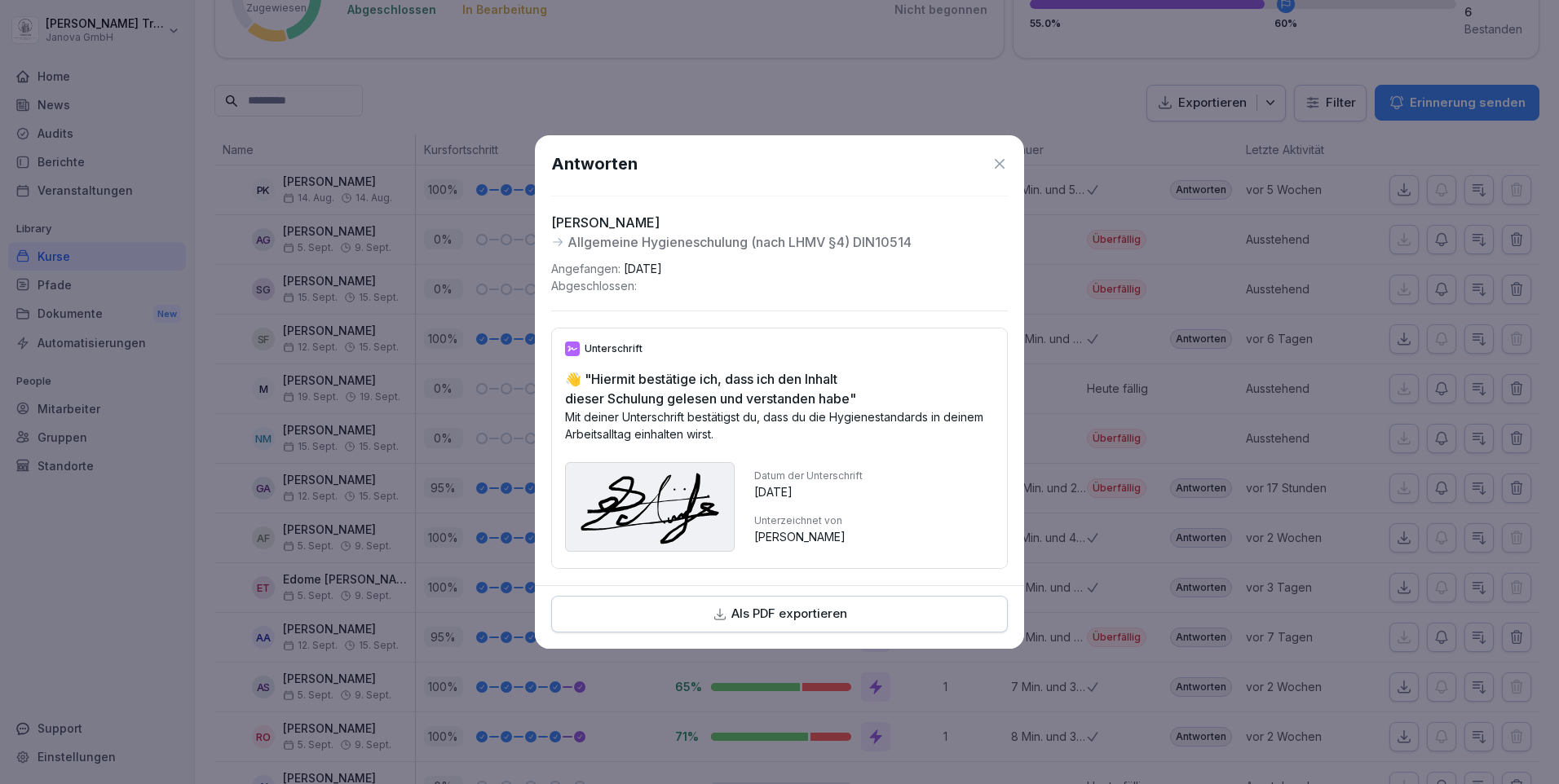
click at [1000, 155] on icon at bounding box center [1000, 163] width 17 height 16
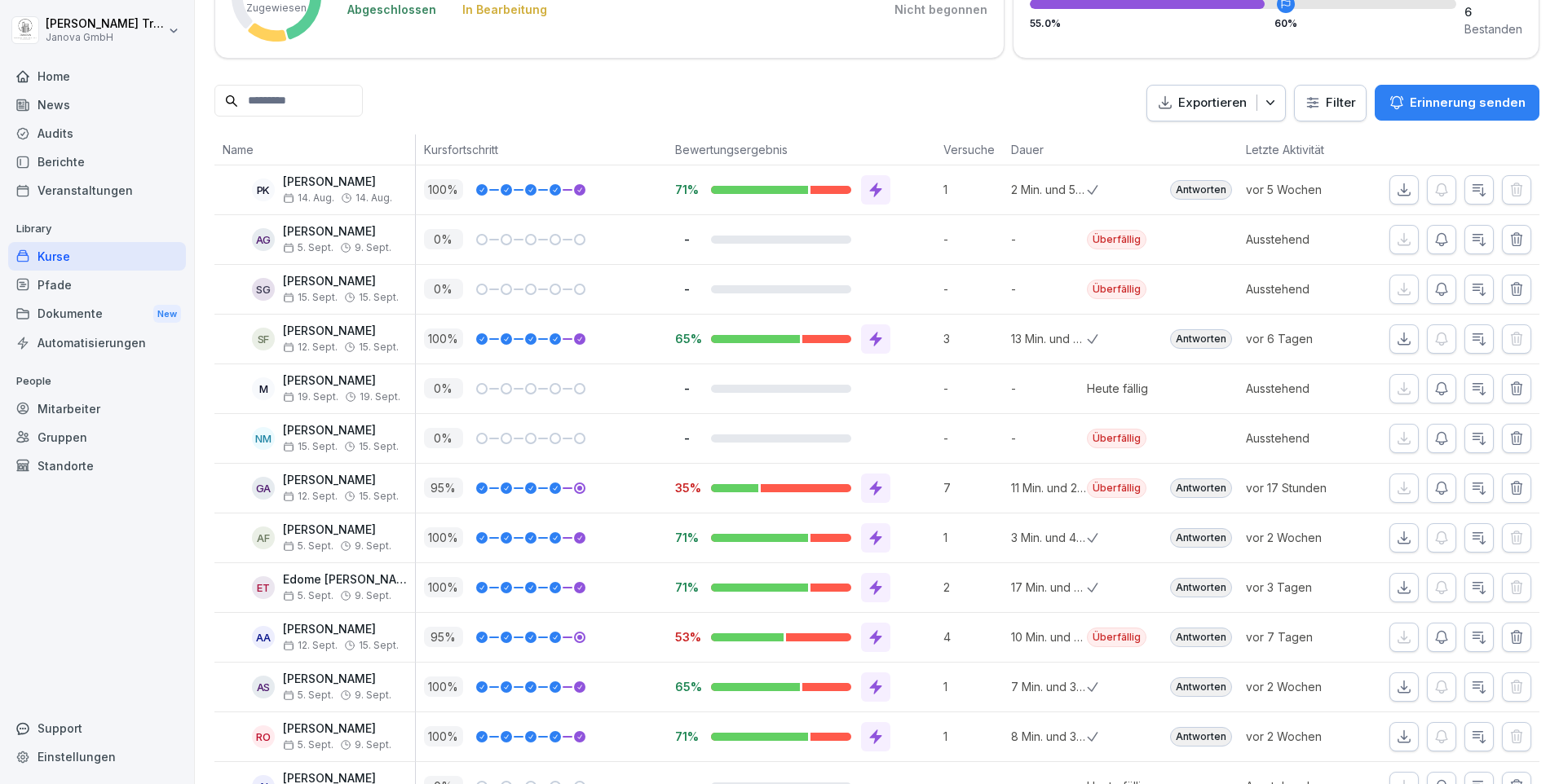
scroll to position [0, 0]
